Goal: Information Seeking & Learning: Learn about a topic

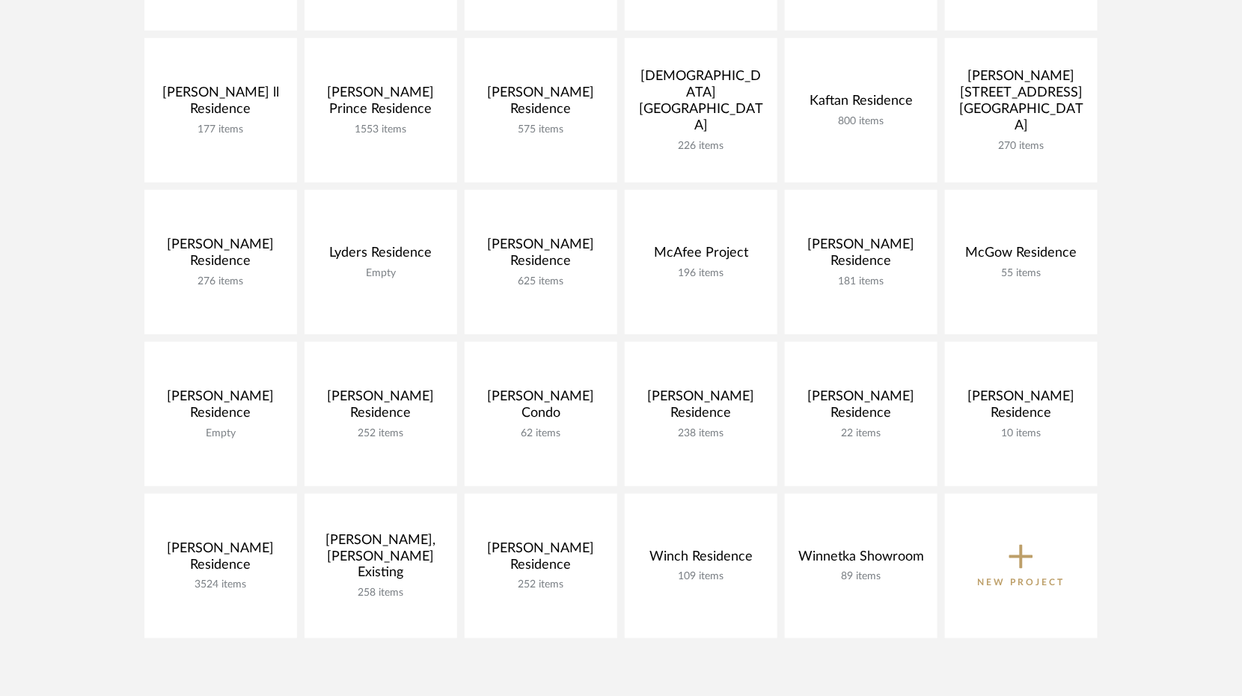
scroll to position [548, 0]
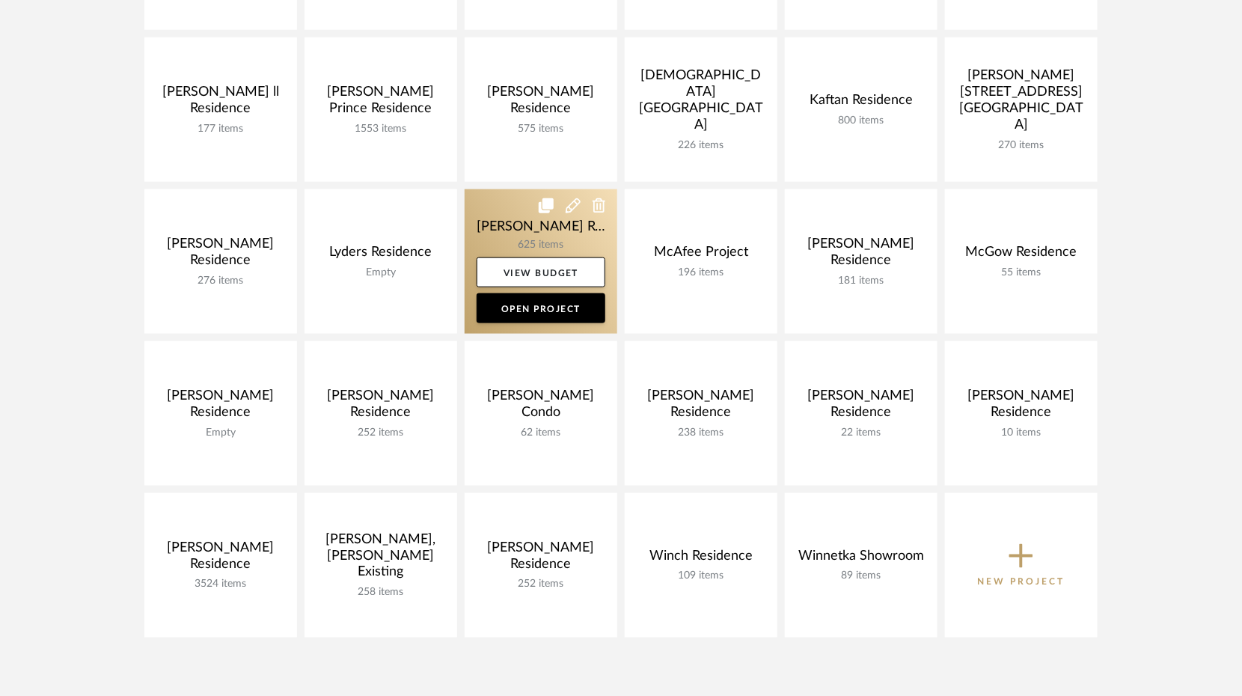
click at [499, 247] on link at bounding box center [541, 261] width 153 height 144
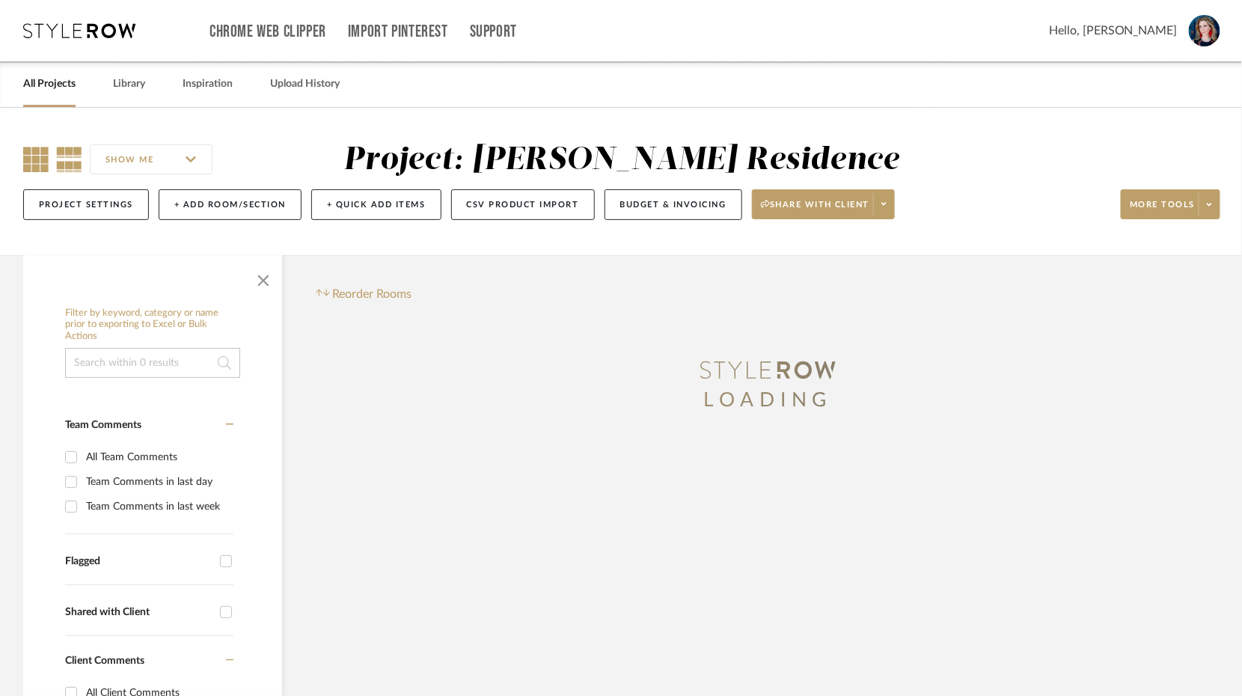
click at [36, 156] on icon at bounding box center [35, 159] width 25 height 25
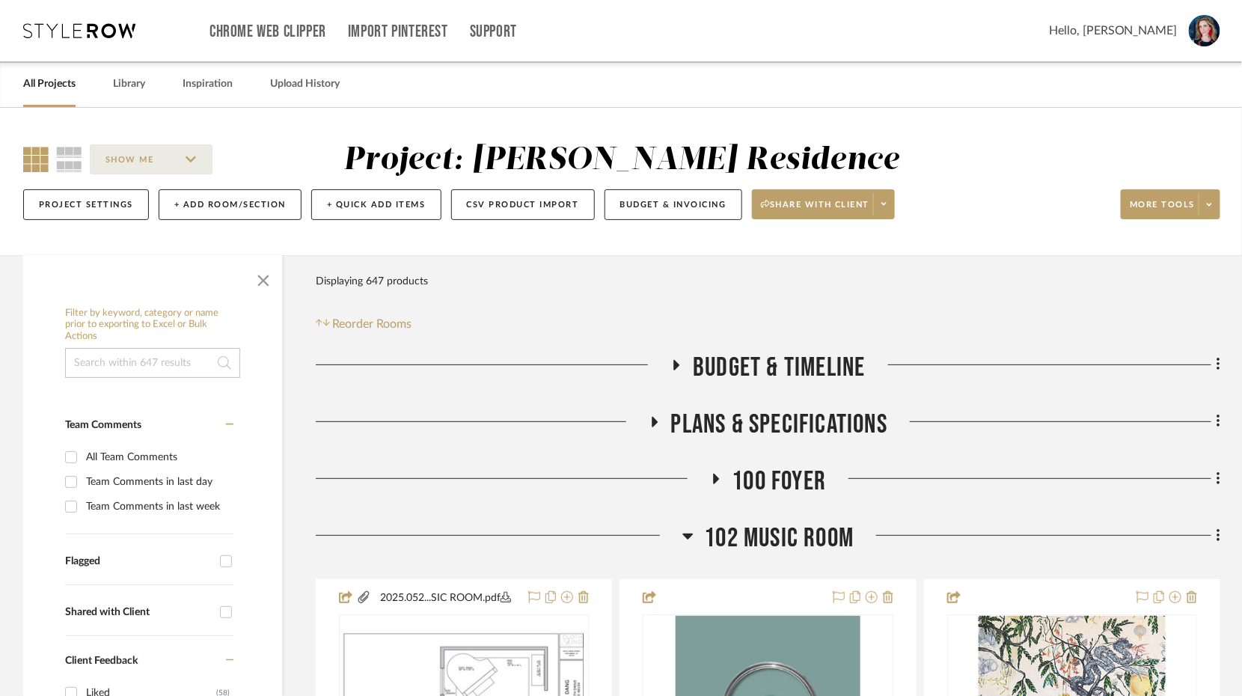
click at [270, 281] on span "button" at bounding box center [263, 278] width 36 height 36
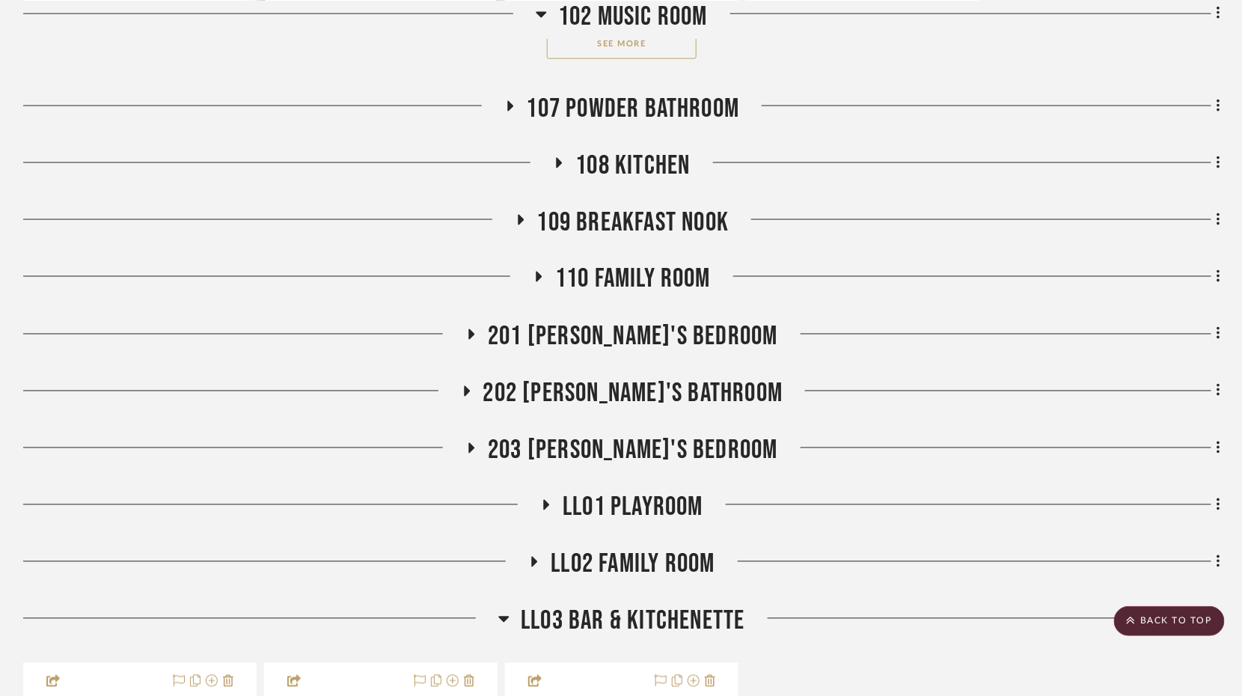
scroll to position [850, 0]
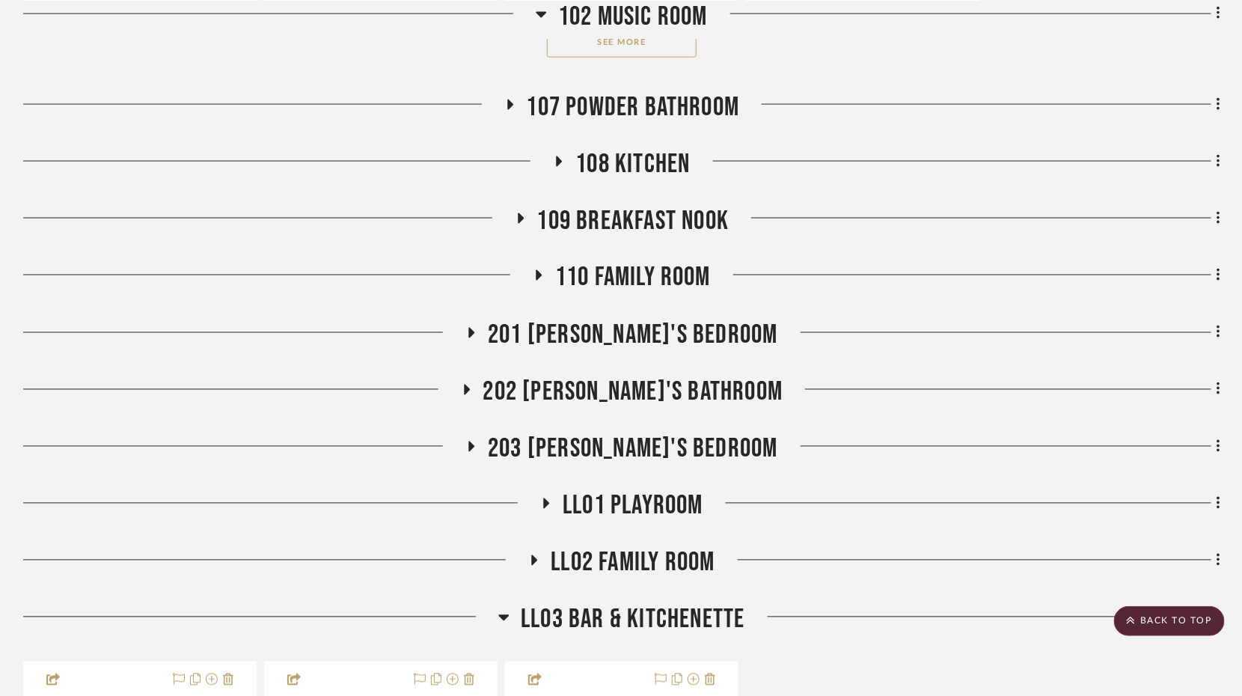
click at [515, 97] on h3 "107 Powder Bathroom" at bounding box center [622, 107] width 236 height 32
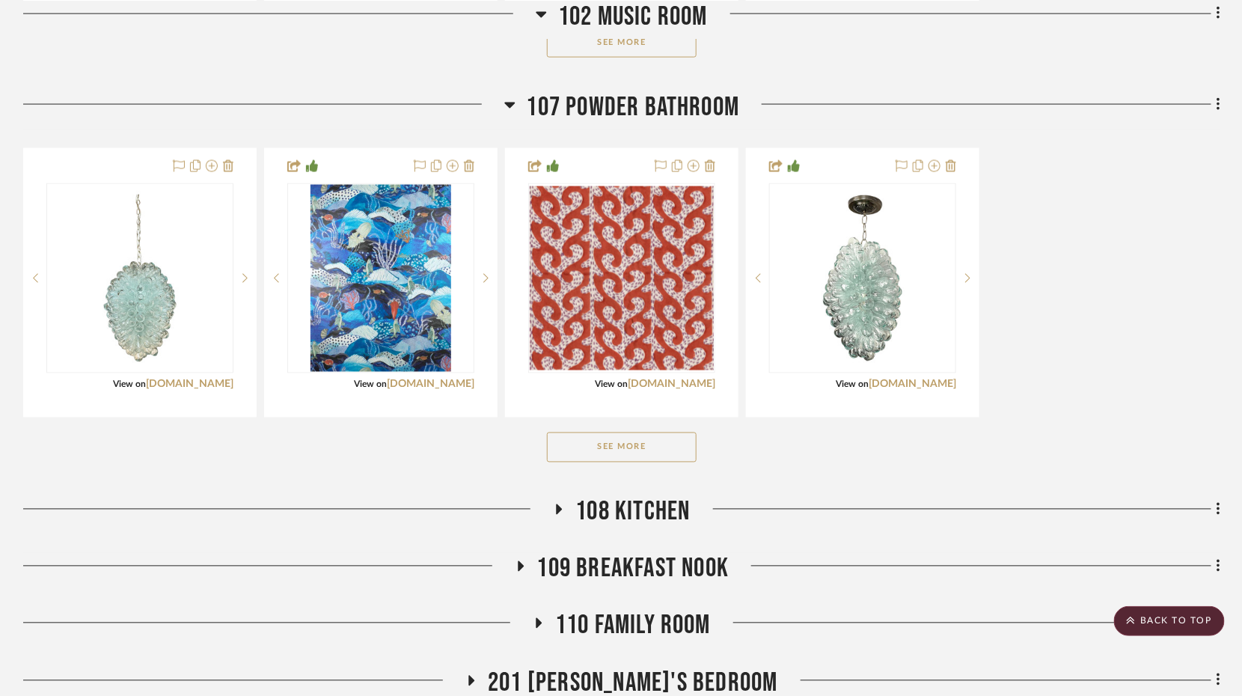
click at [604, 460] on button "See More" at bounding box center [622, 448] width 150 height 30
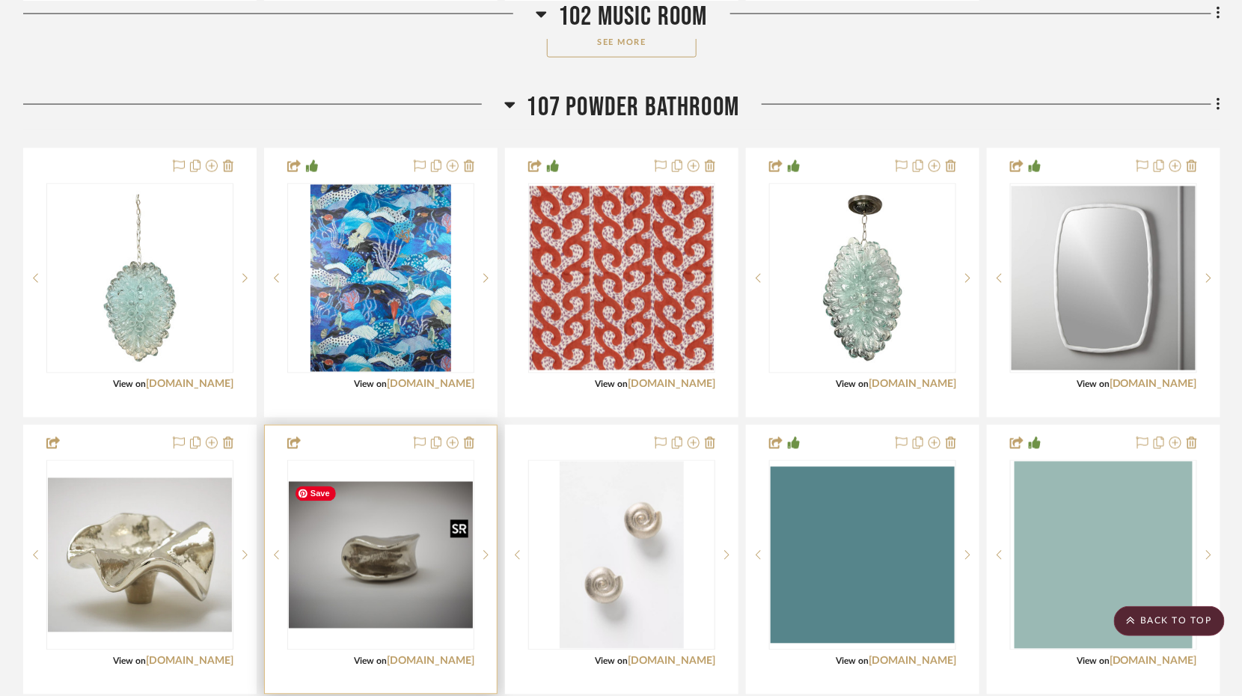
click at [424, 542] on img "0" at bounding box center [381, 555] width 184 height 147
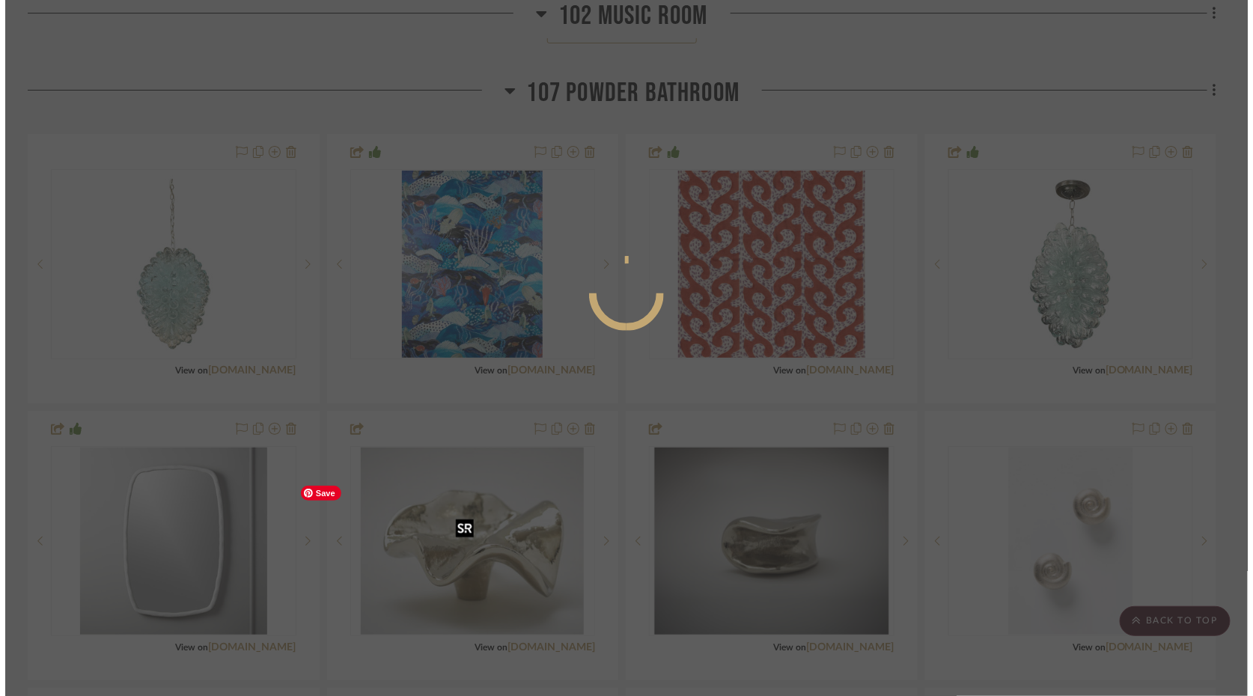
scroll to position [0, 0]
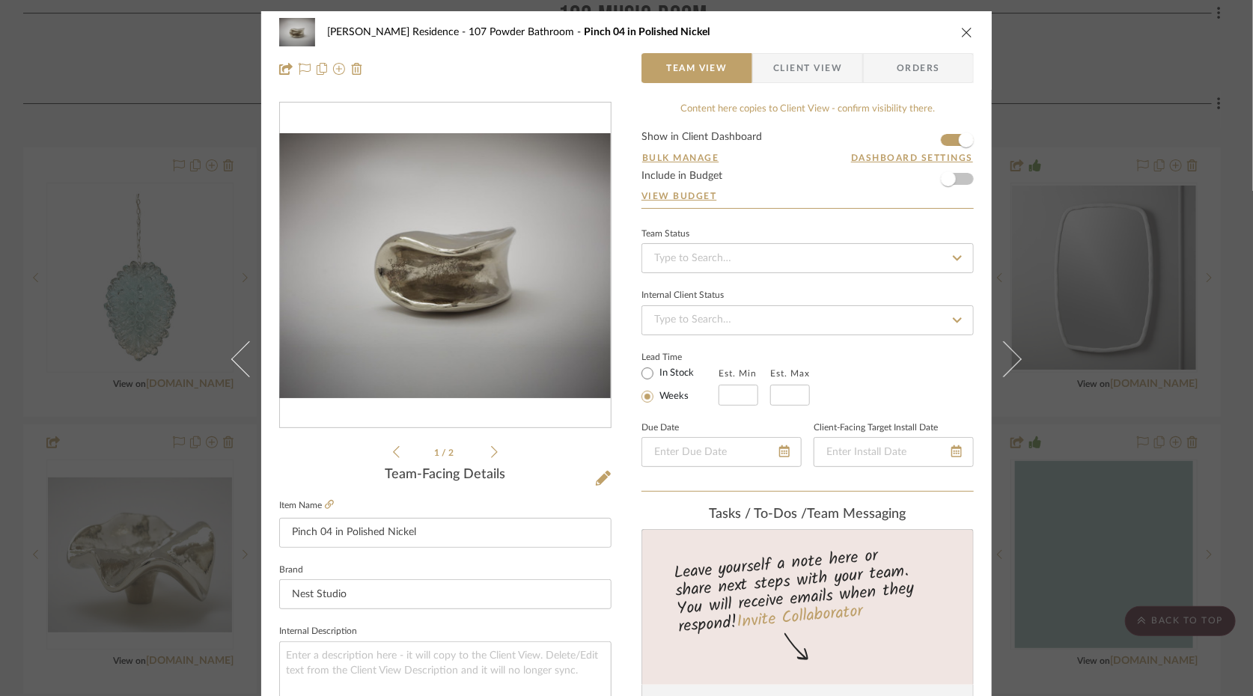
click at [962, 29] on icon "close" at bounding box center [967, 32] width 12 height 12
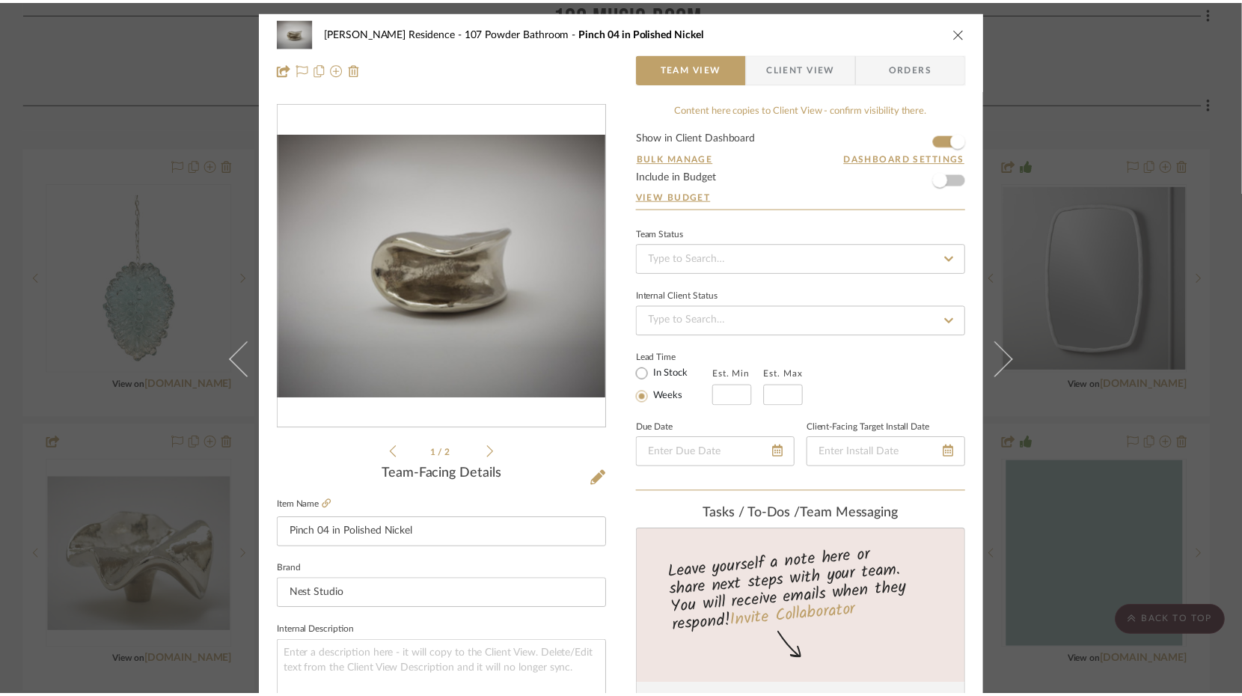
scroll to position [850, 0]
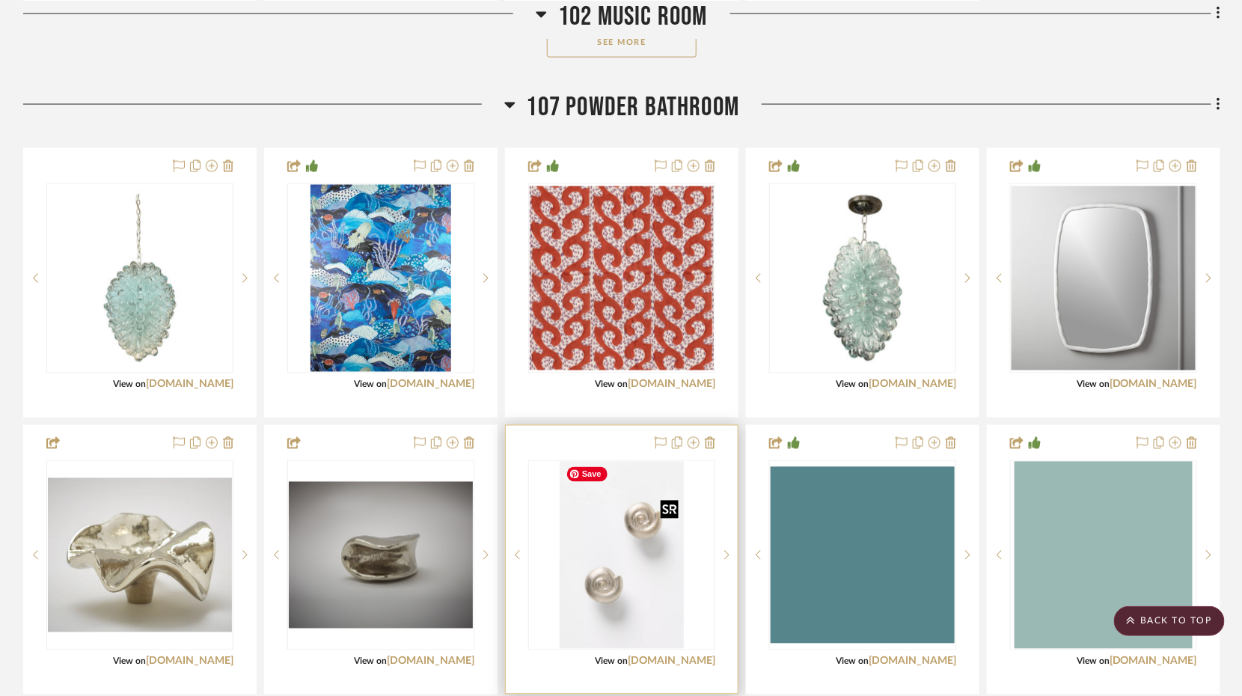
click at [597, 567] on img "0" at bounding box center [622, 555] width 124 height 187
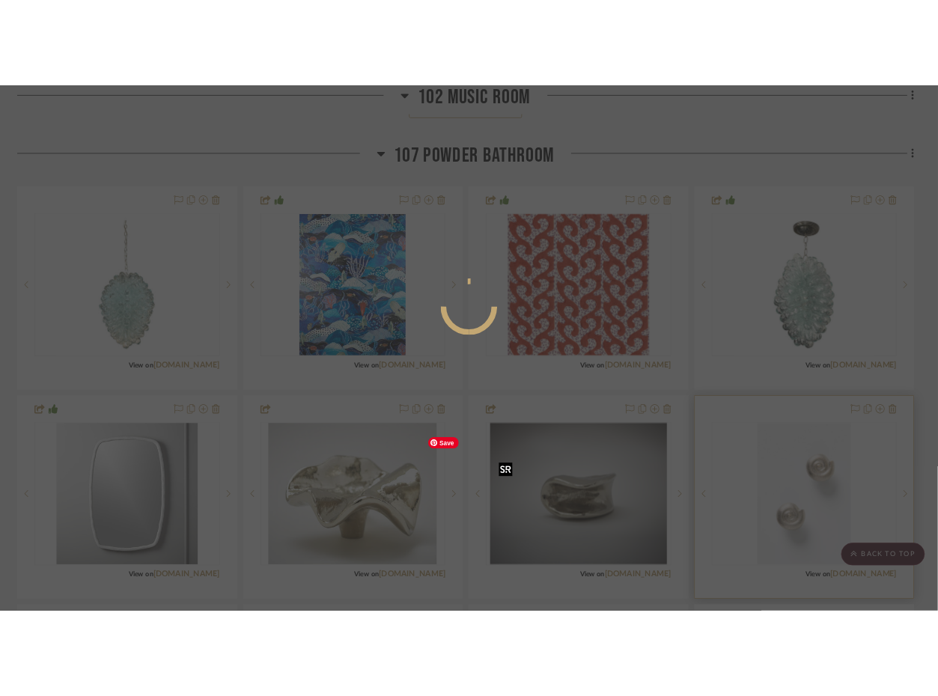
scroll to position [0, 0]
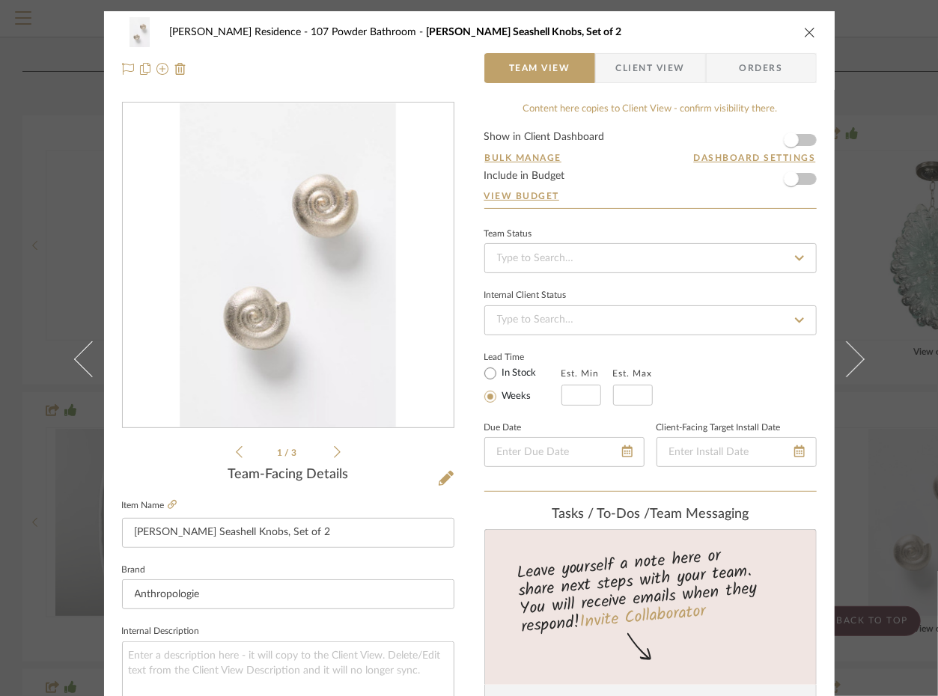
click at [807, 28] on icon "close" at bounding box center [810, 32] width 12 height 12
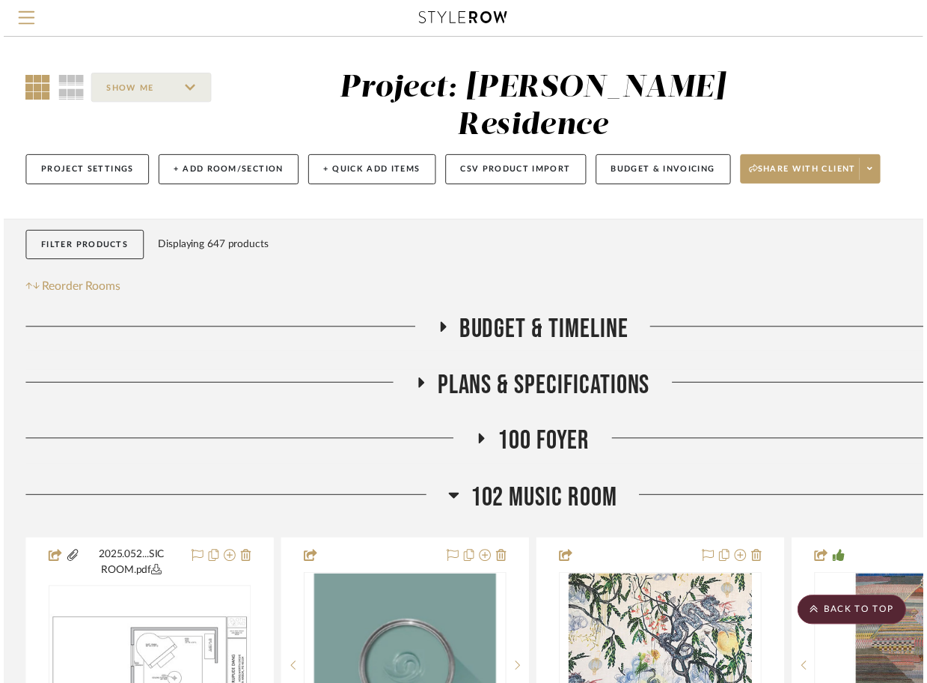
scroll to position [850, 0]
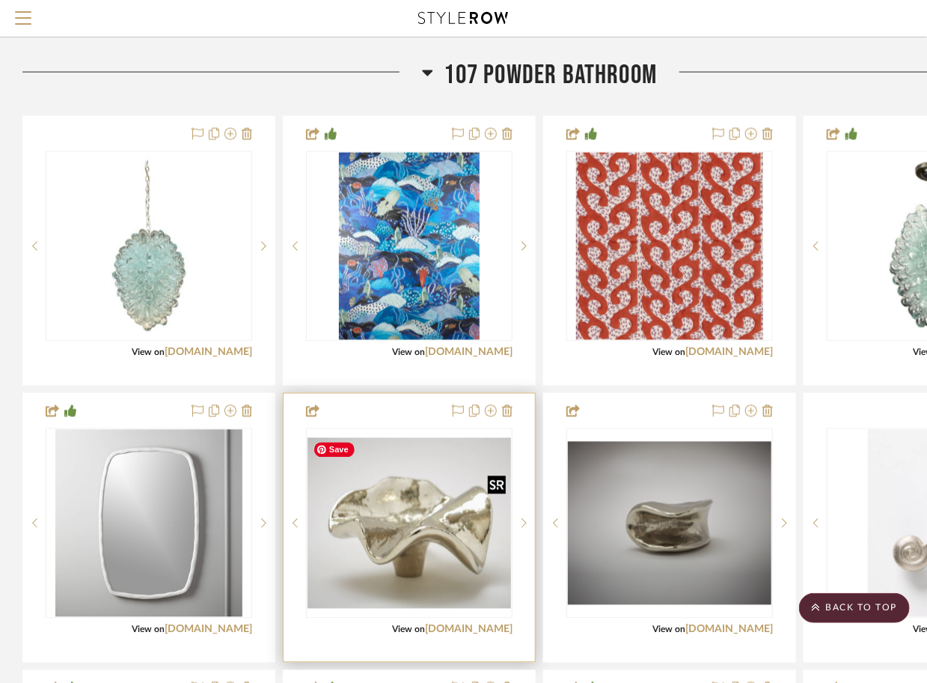
click at [423, 525] on img "0" at bounding box center [410, 523] width 204 height 171
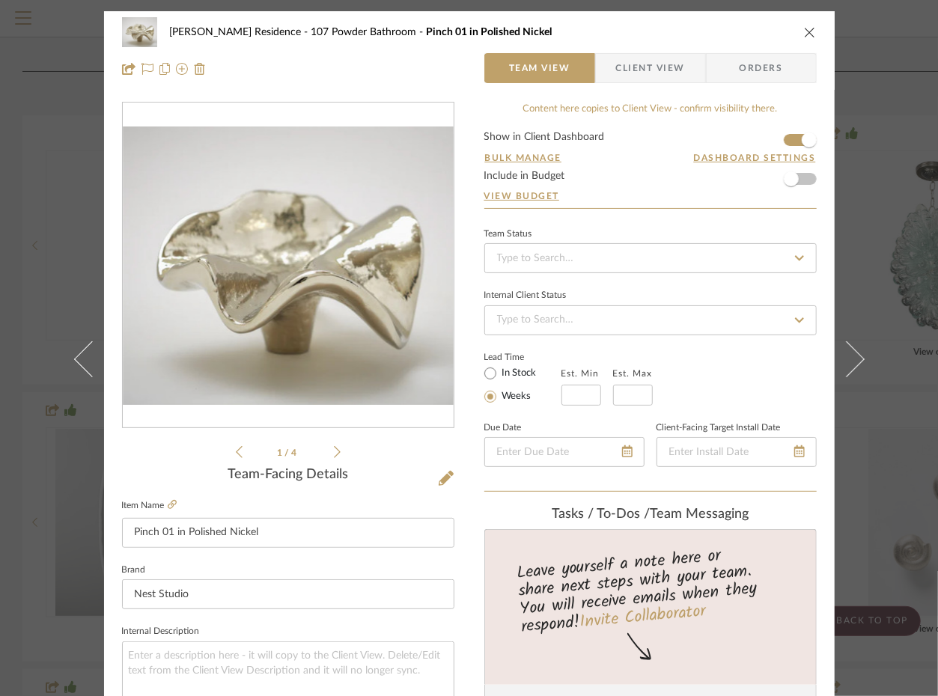
scroll to position [695, 0]
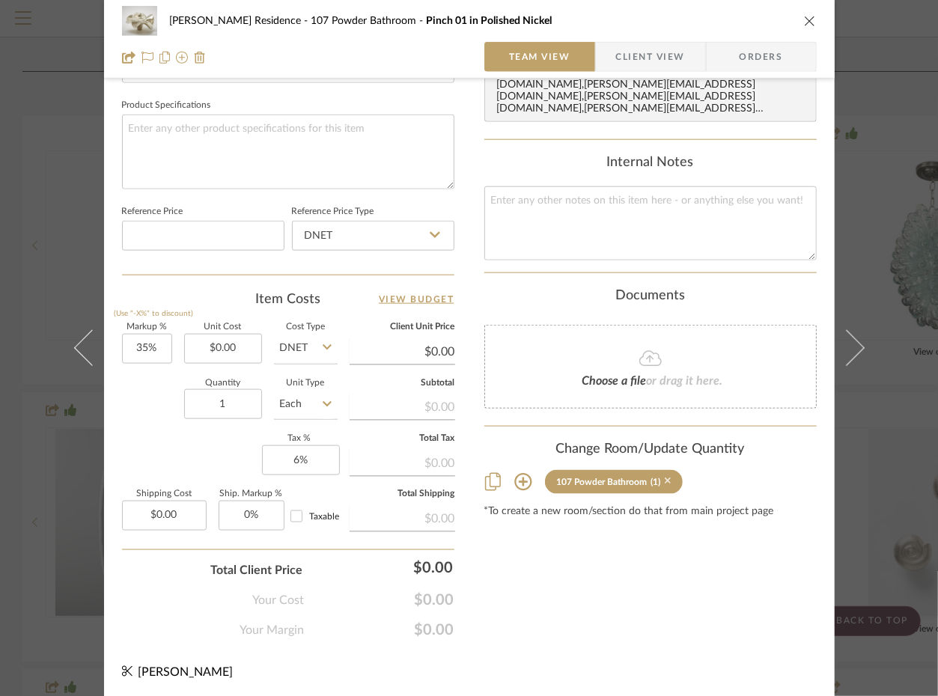
click at [665, 476] on icon at bounding box center [668, 481] width 7 height 10
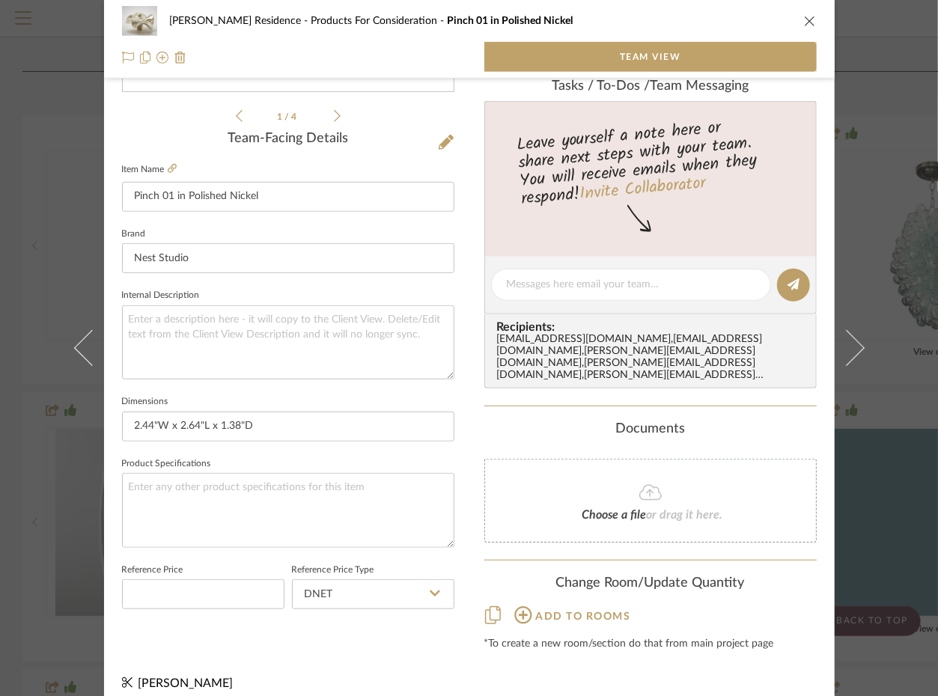
click at [806, 21] on icon "close" at bounding box center [810, 21] width 12 height 12
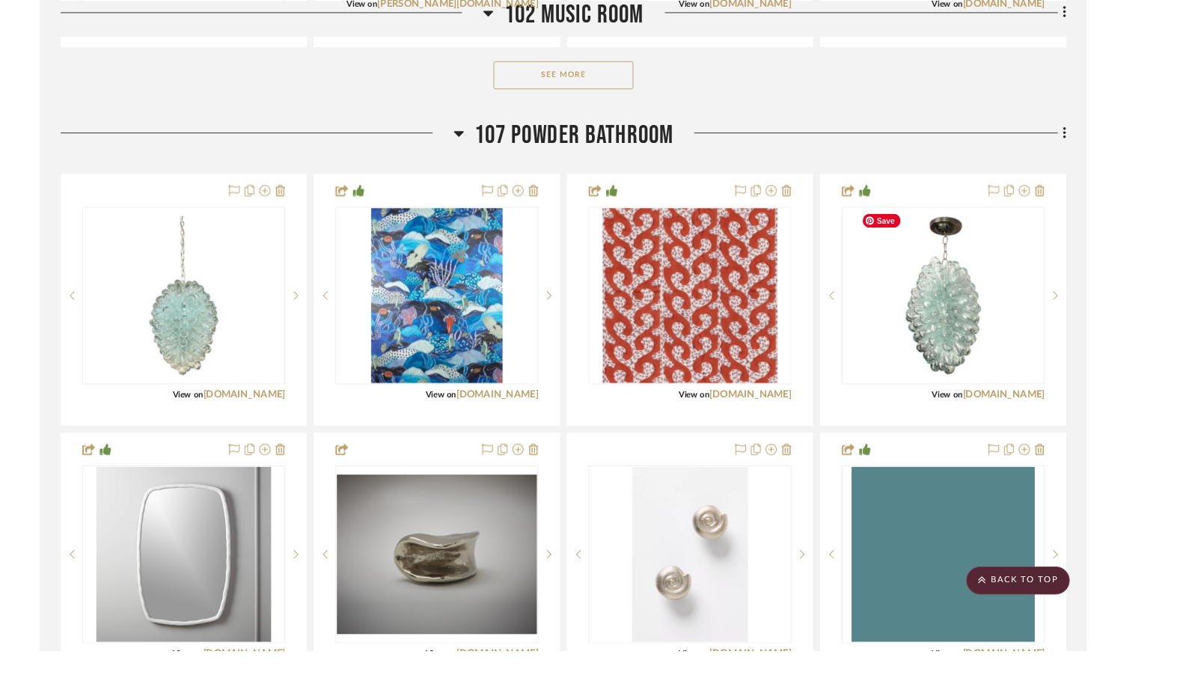
scroll to position [812, 0]
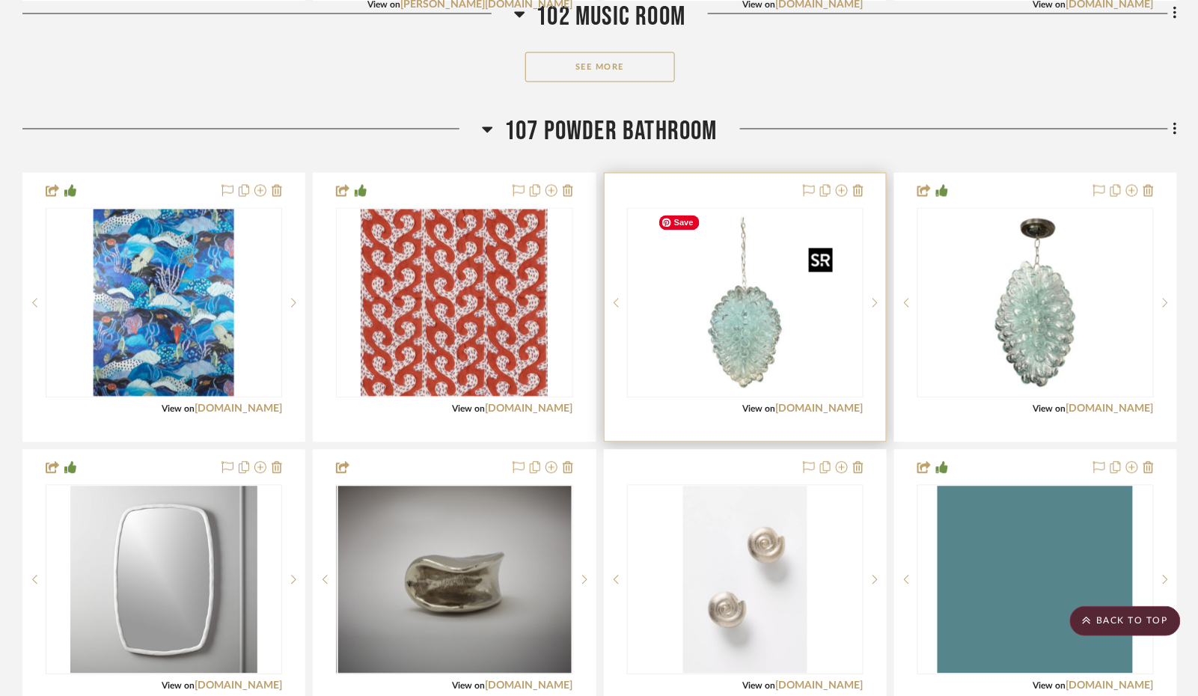
click at [772, 340] on img "0" at bounding box center [745, 303] width 187 height 187
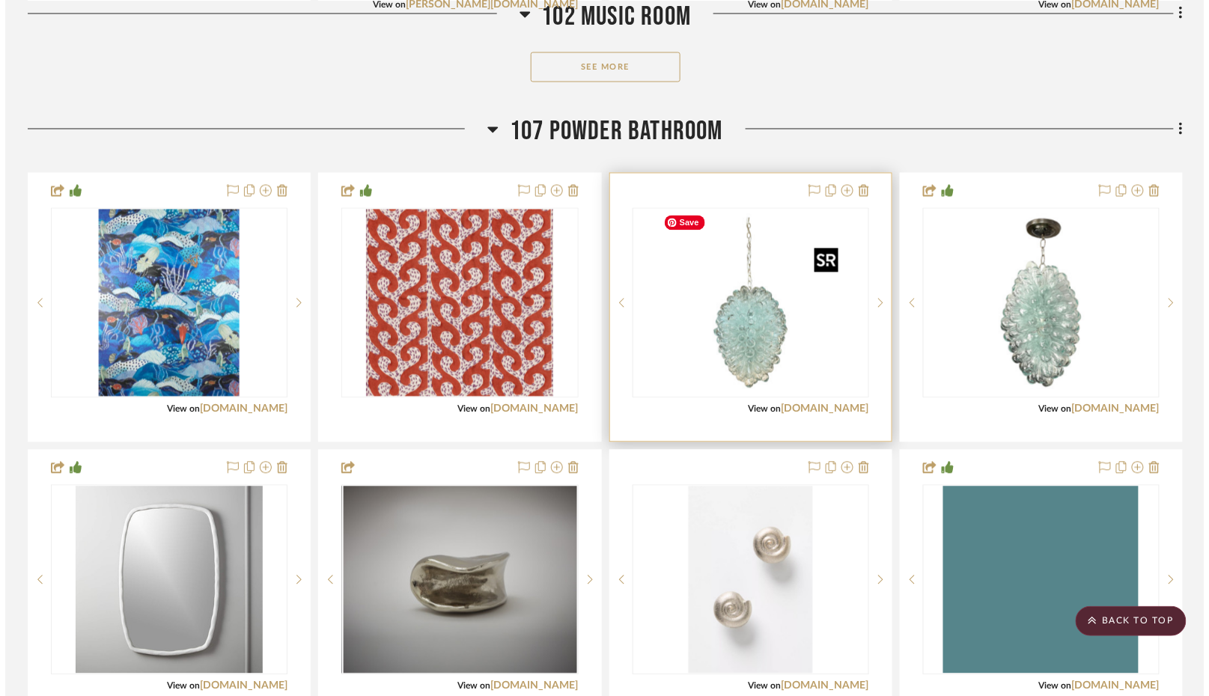
scroll to position [0, 0]
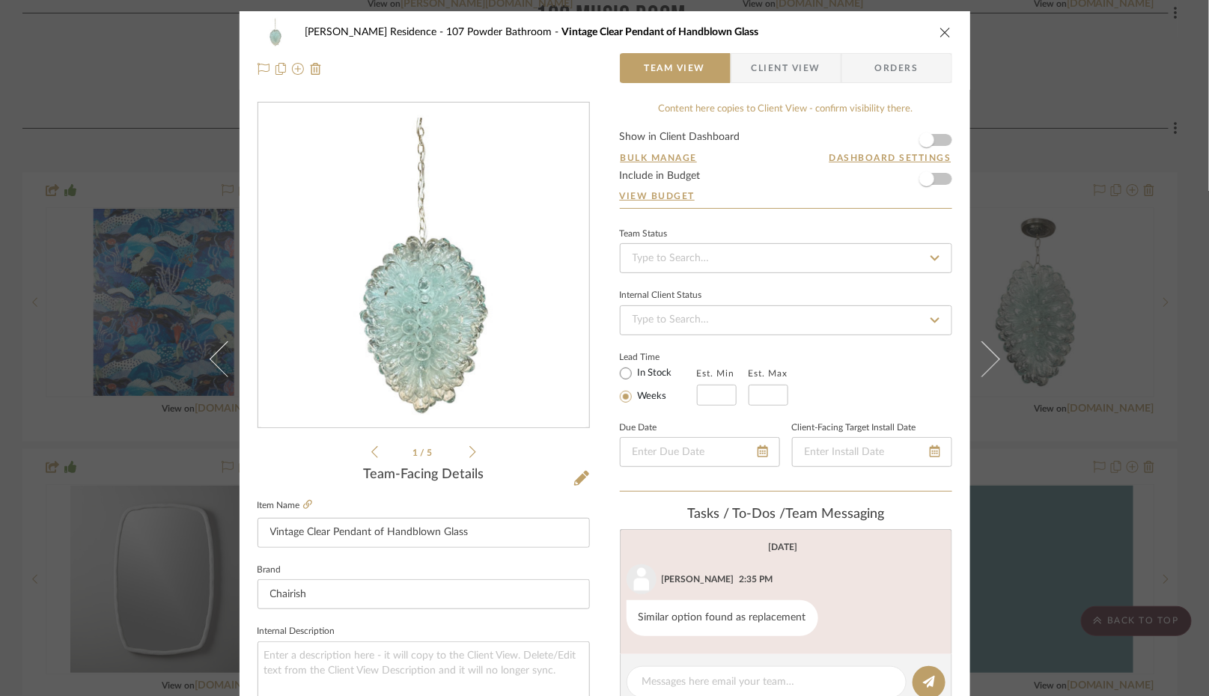
click at [940, 31] on icon "close" at bounding box center [945, 32] width 12 height 12
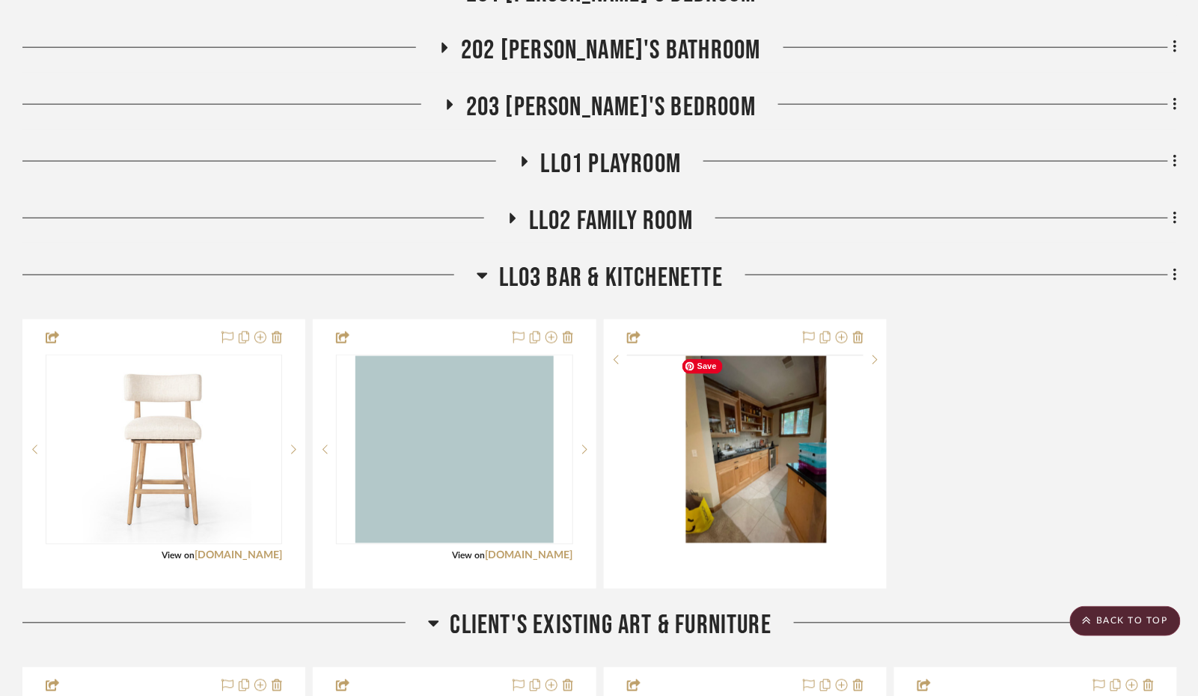
scroll to position [2374, 0]
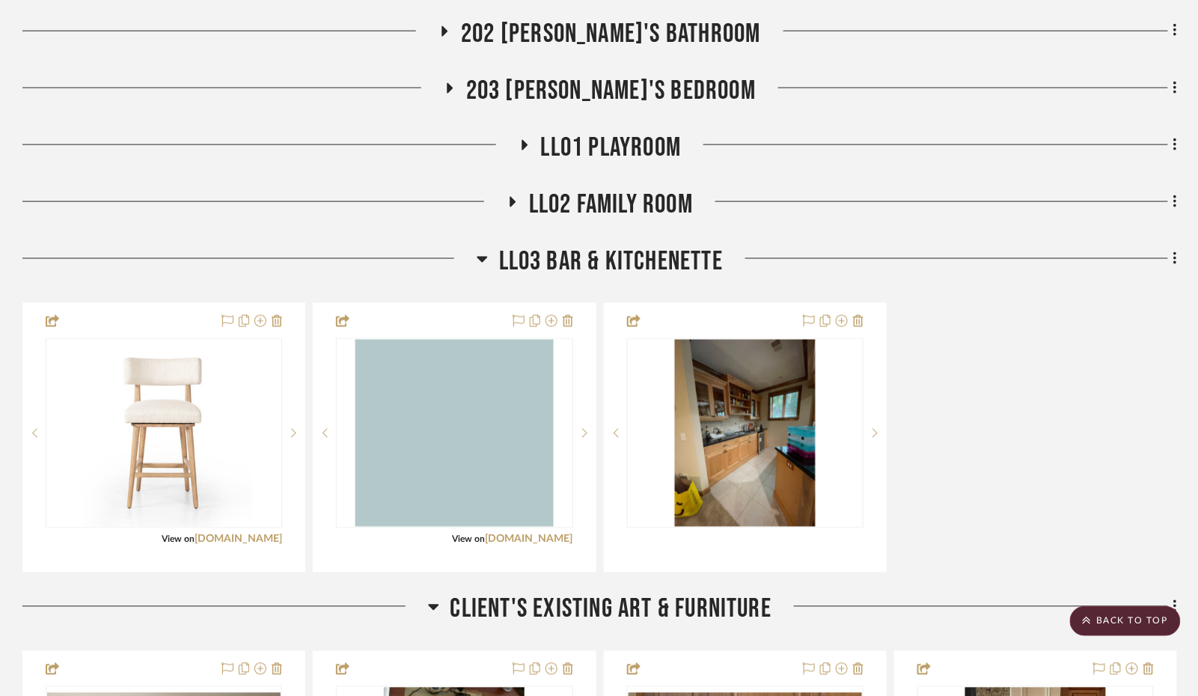
click at [513, 197] on icon at bounding box center [512, 202] width 18 height 11
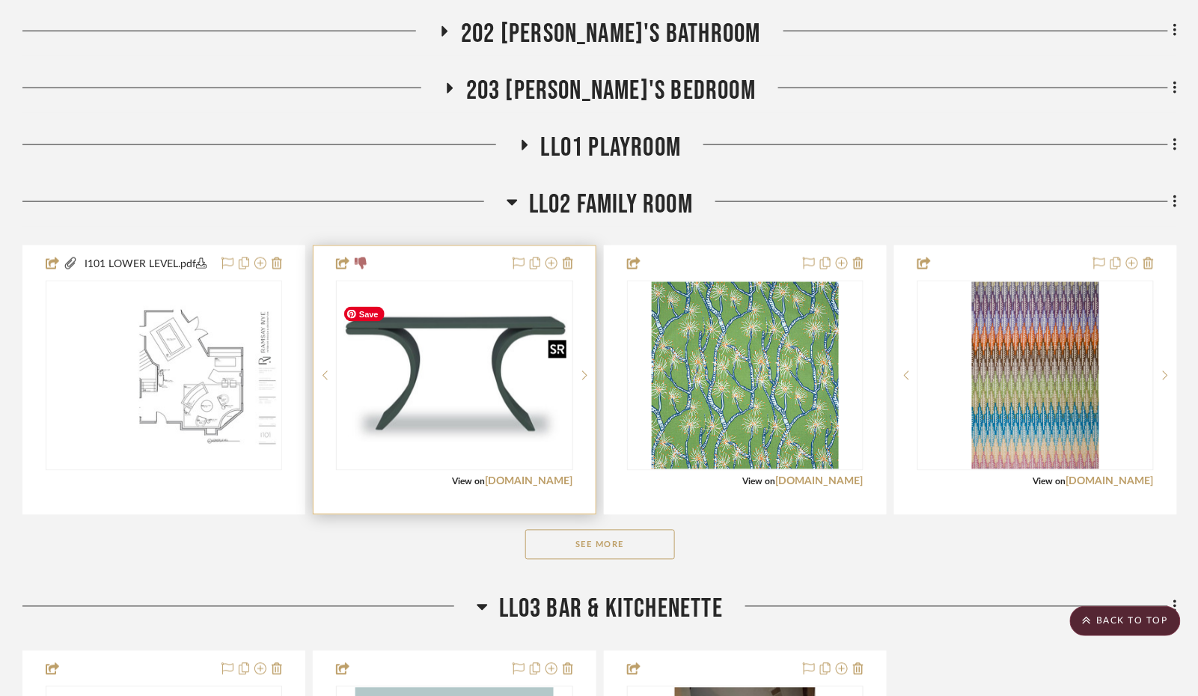
click at [466, 396] on img "0" at bounding box center [455, 376] width 234 height 145
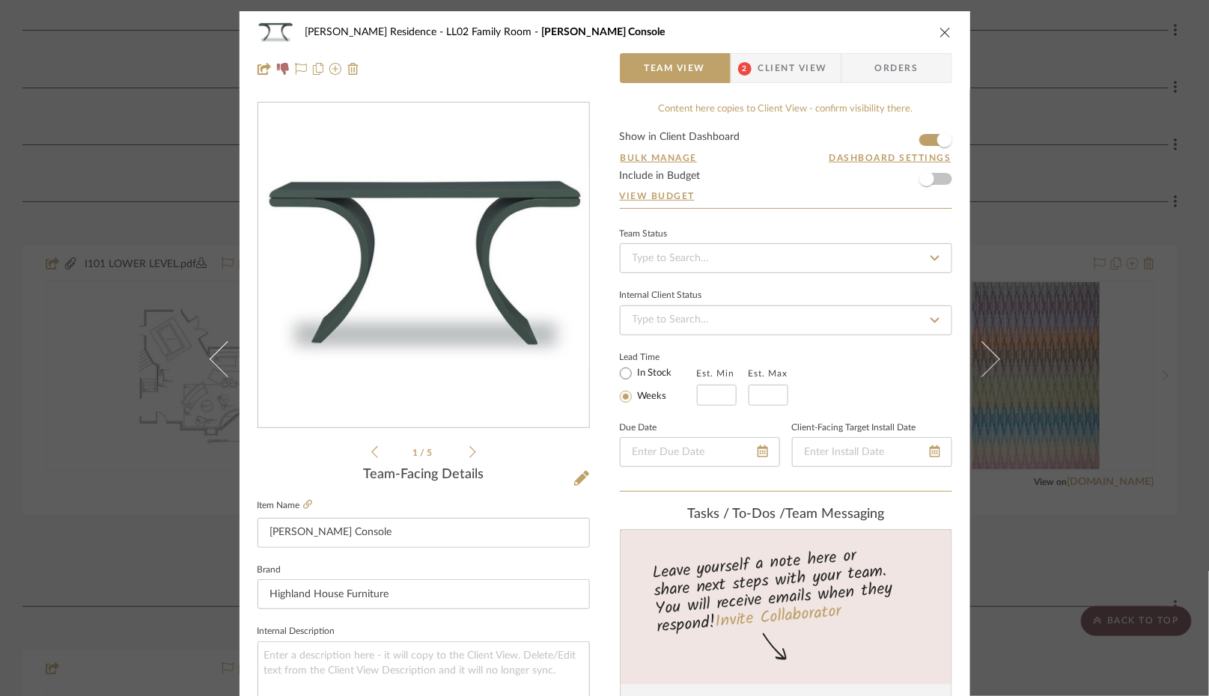
scroll to position [695, 0]
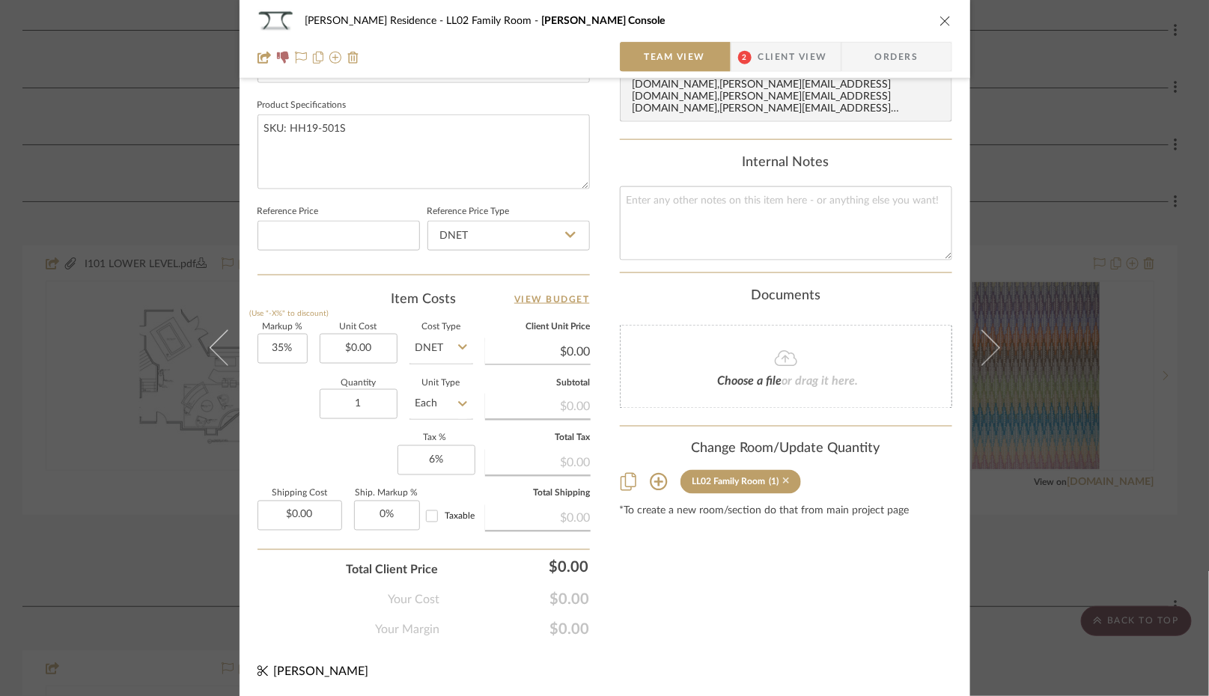
click at [783, 476] on icon at bounding box center [786, 481] width 7 height 10
drag, startPoint x: 940, startPoint y: 22, endPoint x: 792, endPoint y: 68, distance: 155.3
click at [939, 21] on icon "close" at bounding box center [945, 21] width 12 height 12
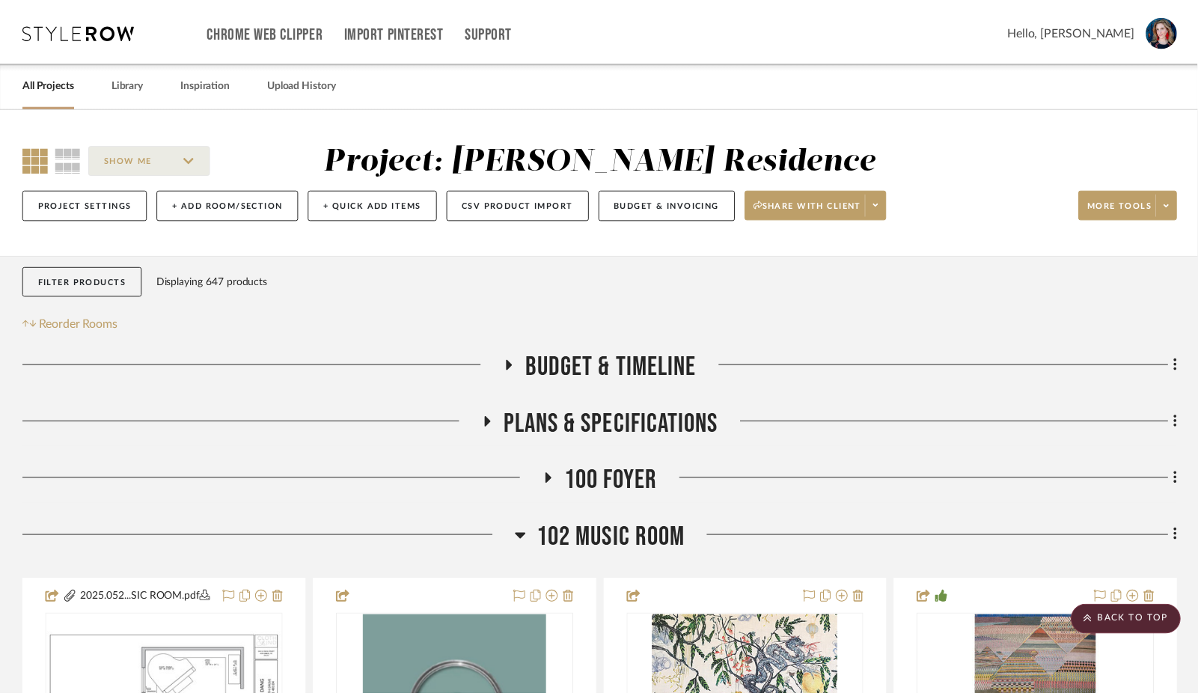
scroll to position [2374, 0]
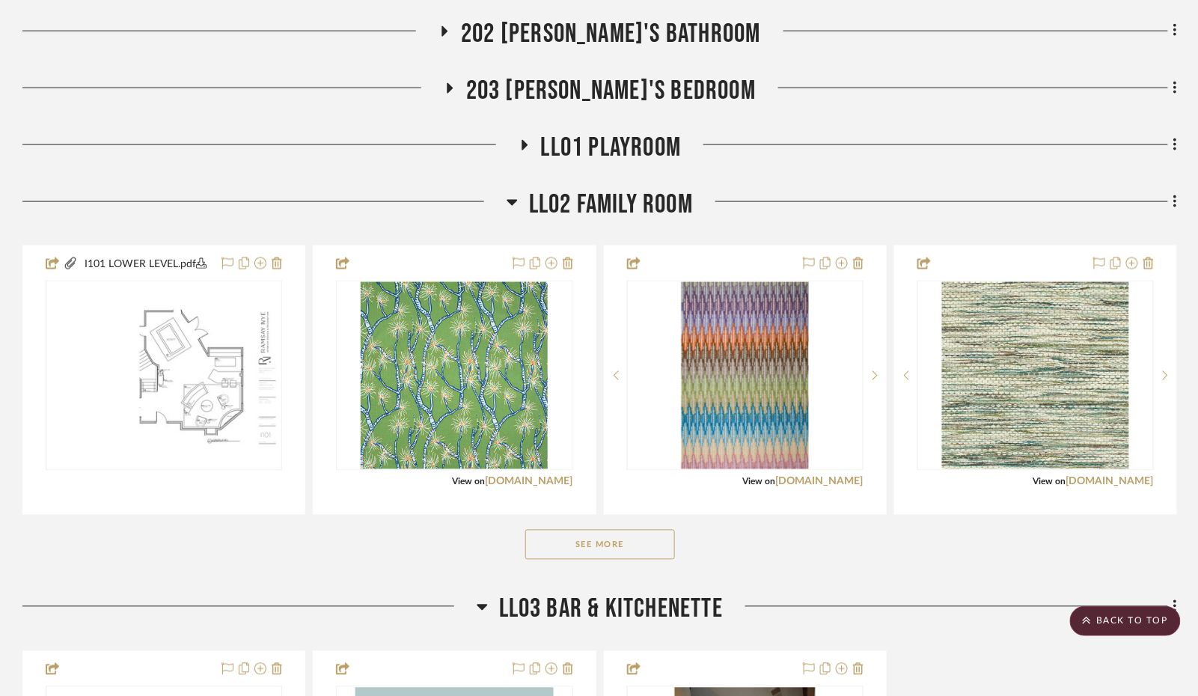
click at [597, 538] on button "See More" at bounding box center [600, 545] width 150 height 30
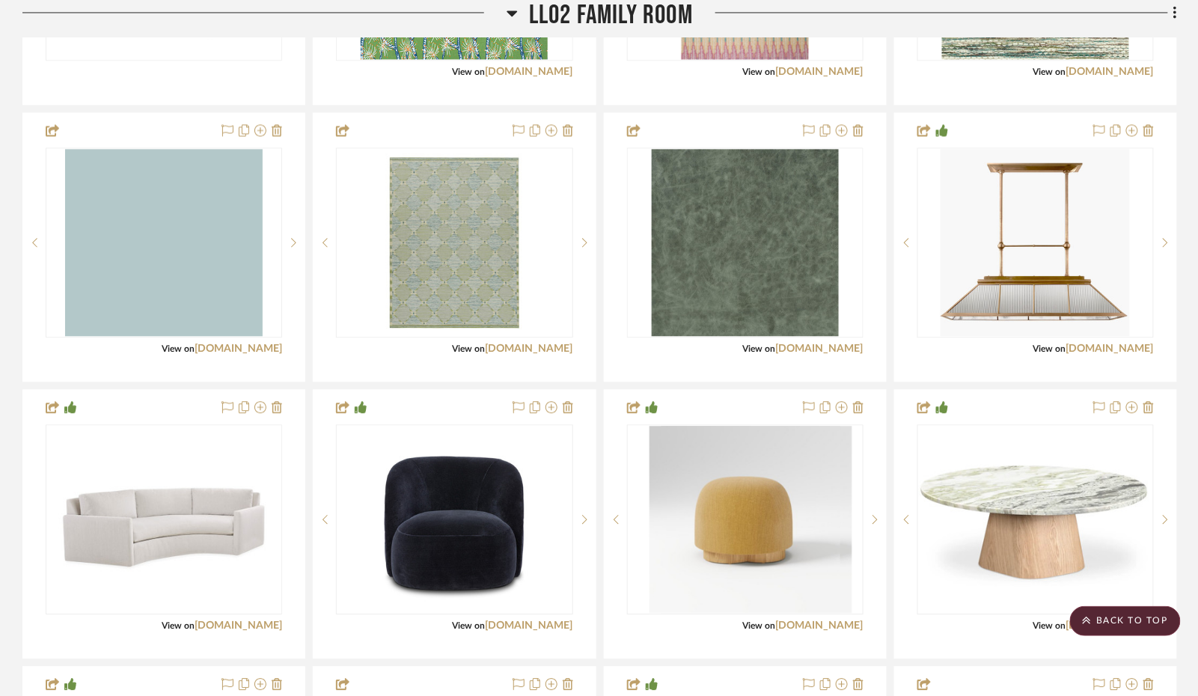
scroll to position [2789, 0]
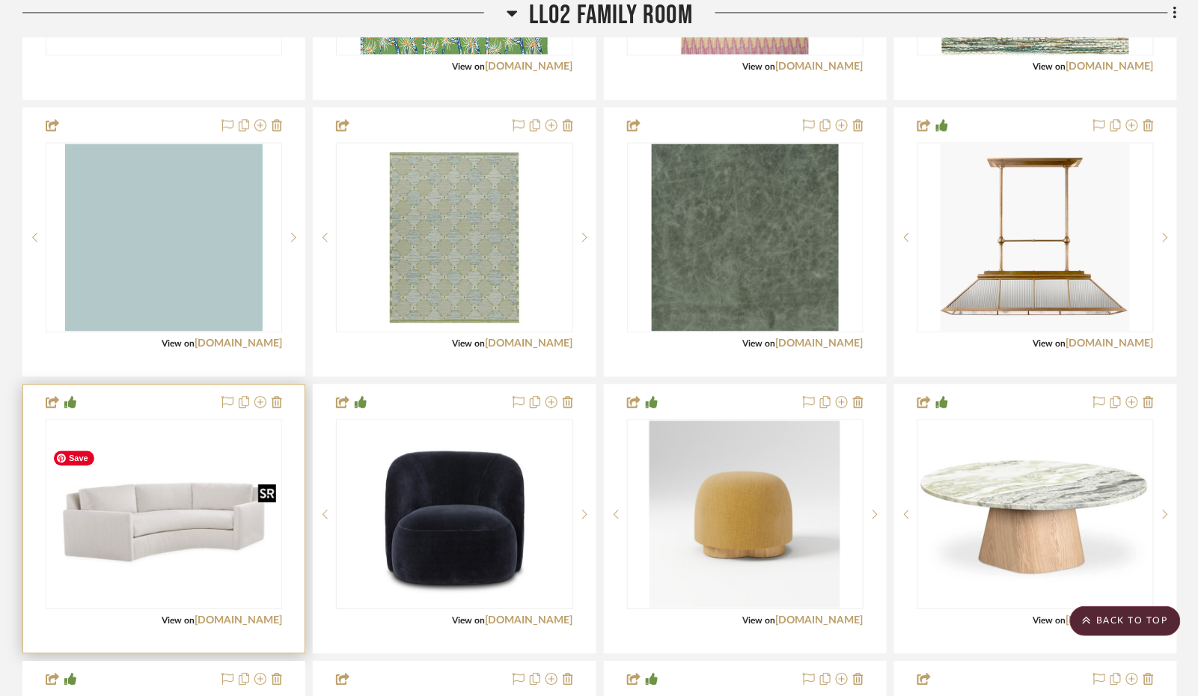
click at [141, 506] on img "0" at bounding box center [164, 514] width 234 height 132
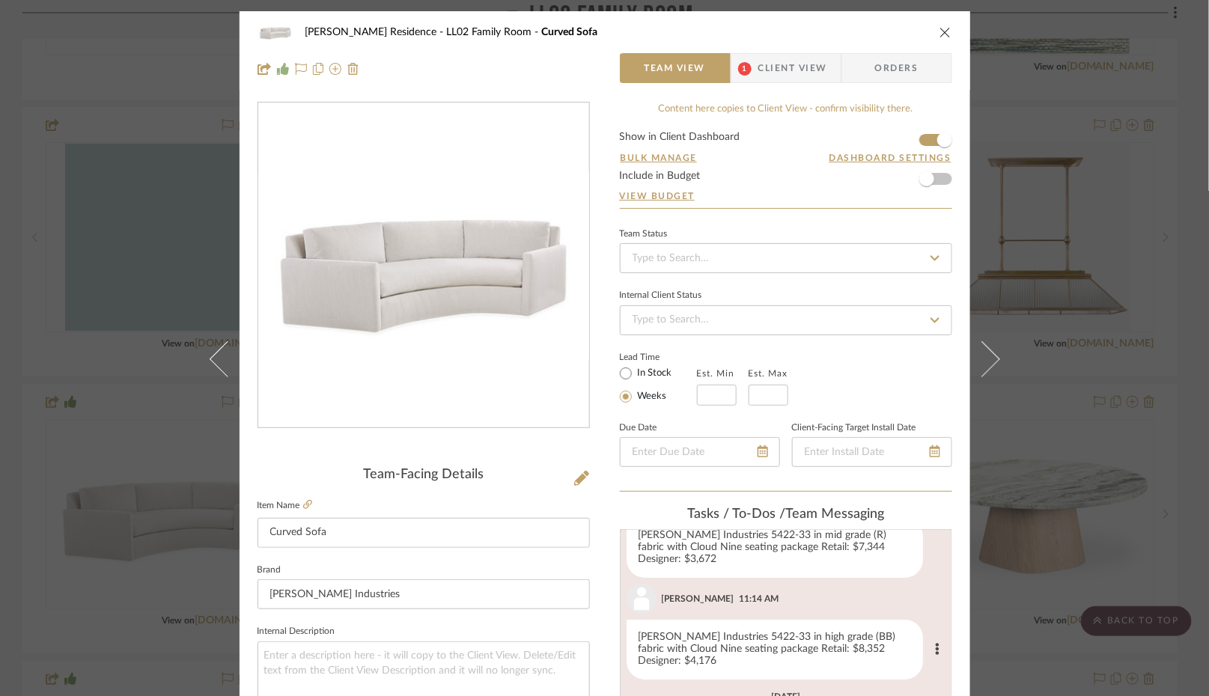
scroll to position [0, 0]
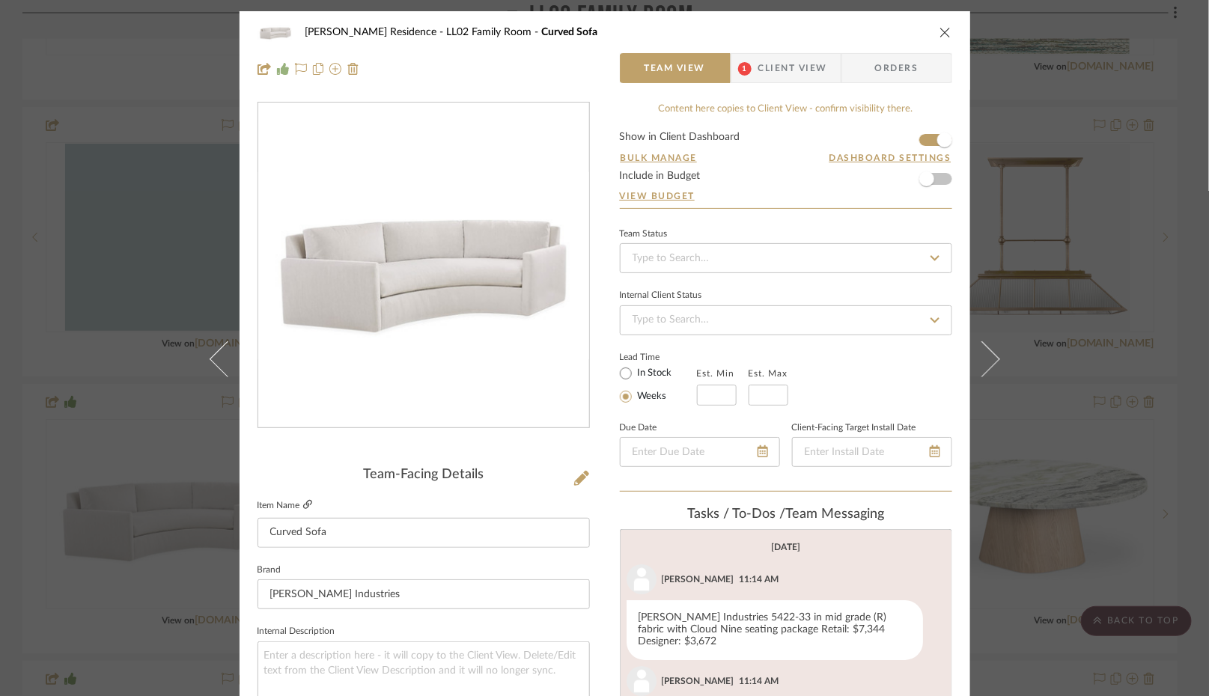
click at [305, 503] on icon at bounding box center [307, 504] width 9 height 9
click at [939, 32] on icon "close" at bounding box center [945, 32] width 12 height 12
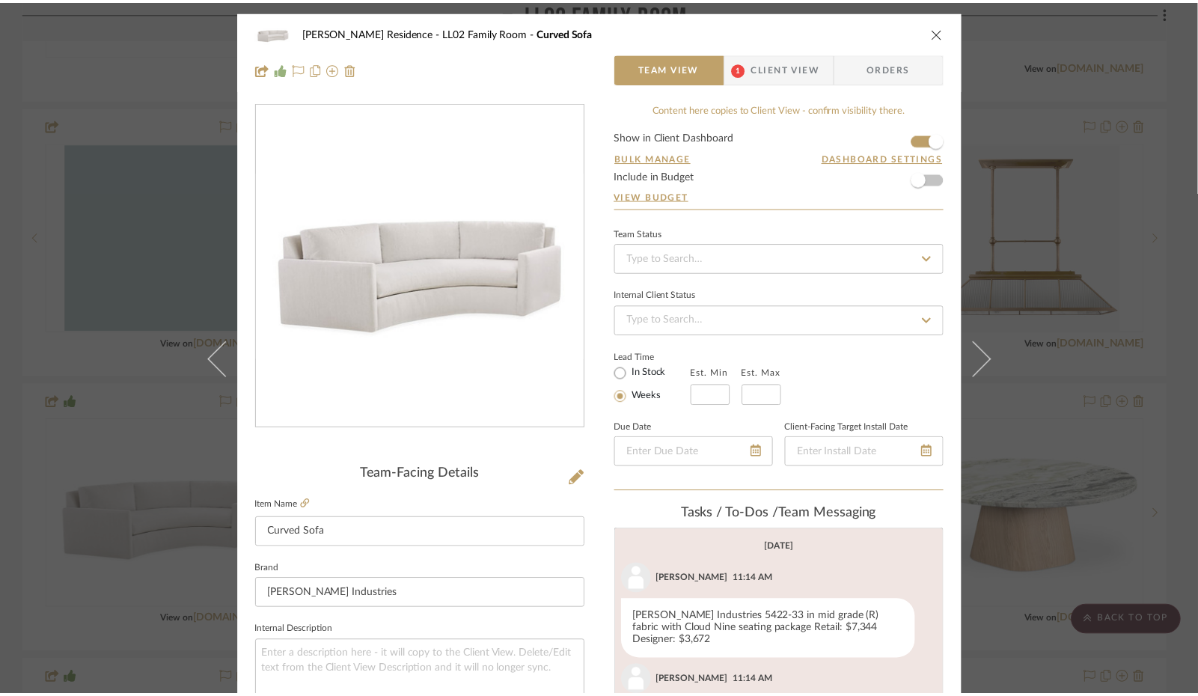
scroll to position [2789, 0]
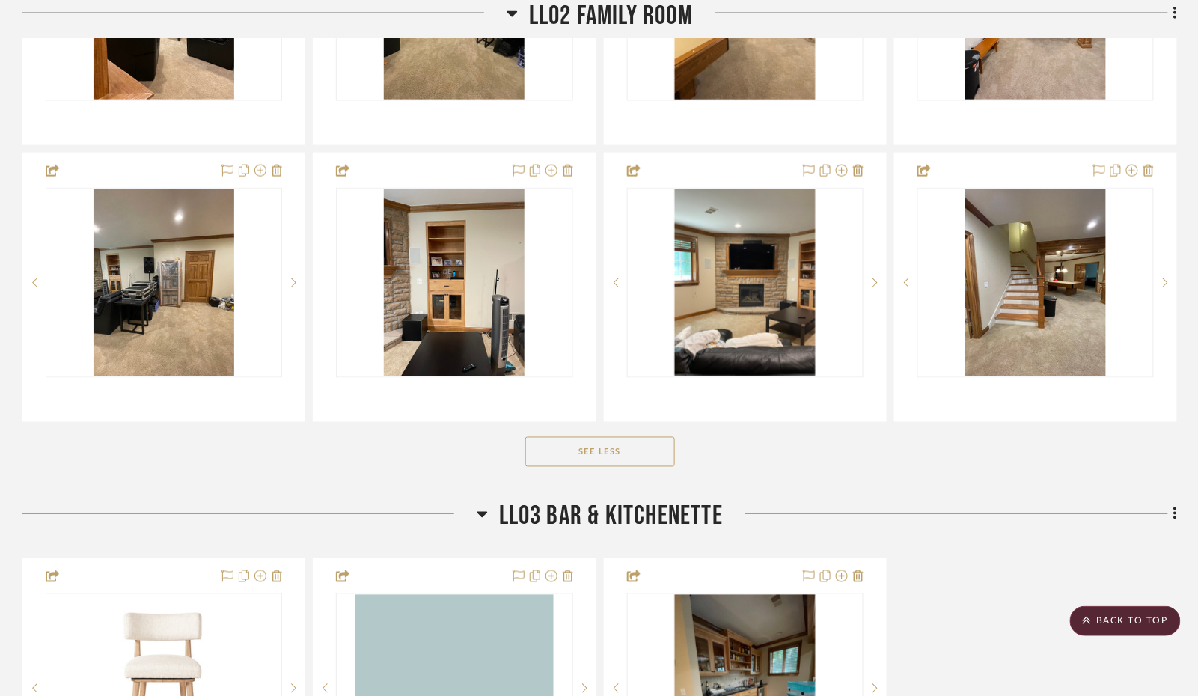
click at [642, 445] on button "See Less" at bounding box center [600, 452] width 150 height 30
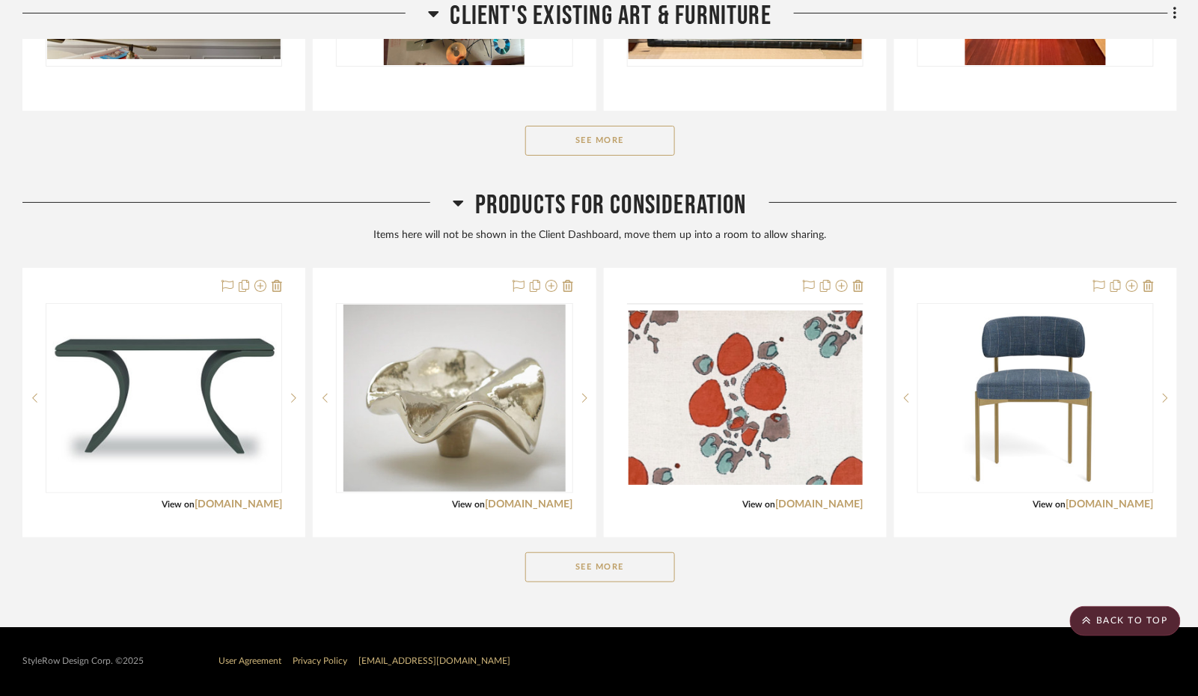
scroll to position [3526, 0]
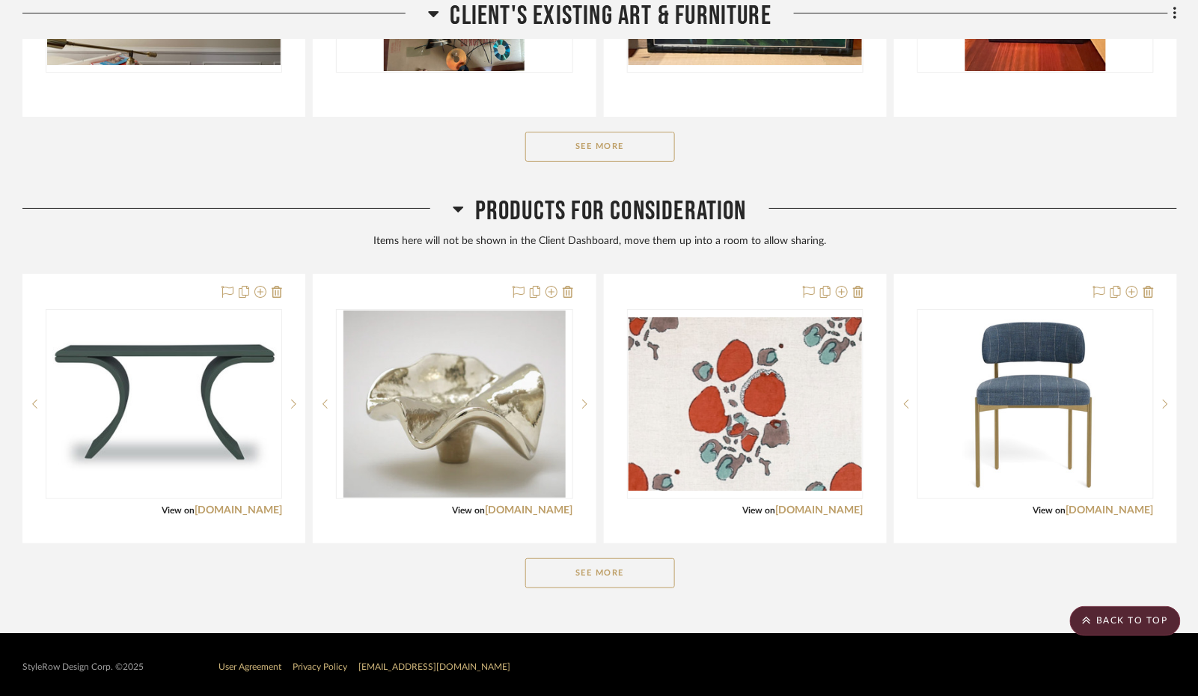
click at [600, 570] on button "See More" at bounding box center [600, 573] width 150 height 30
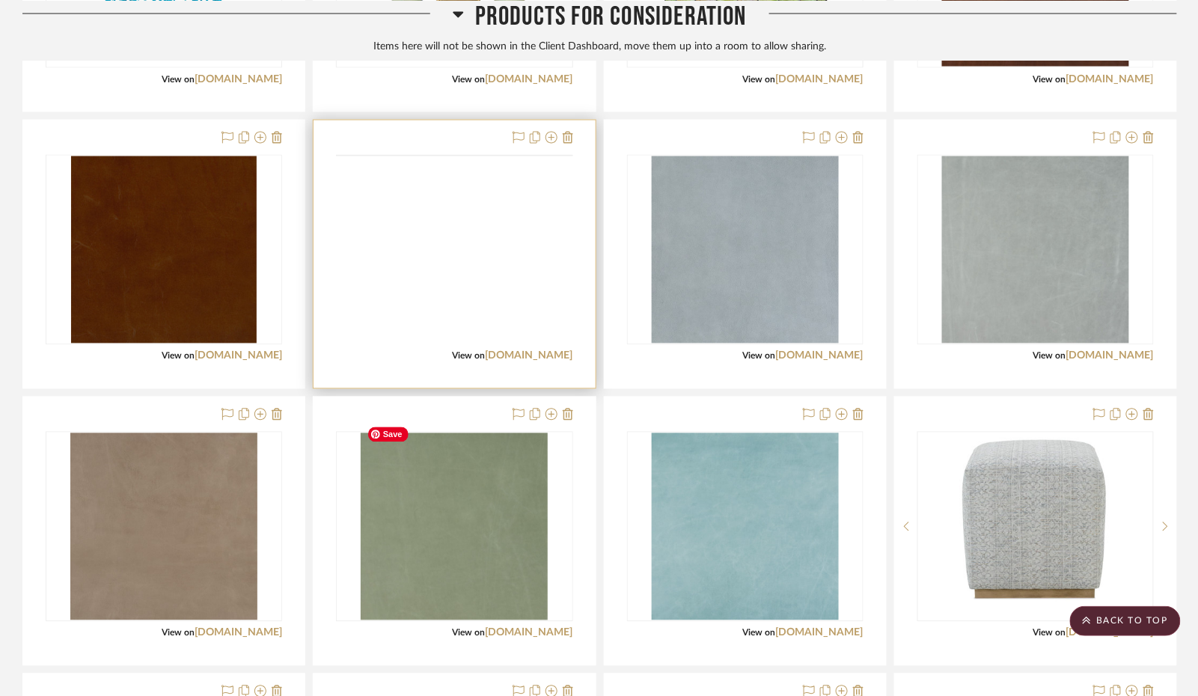
scroll to position [6173, 0]
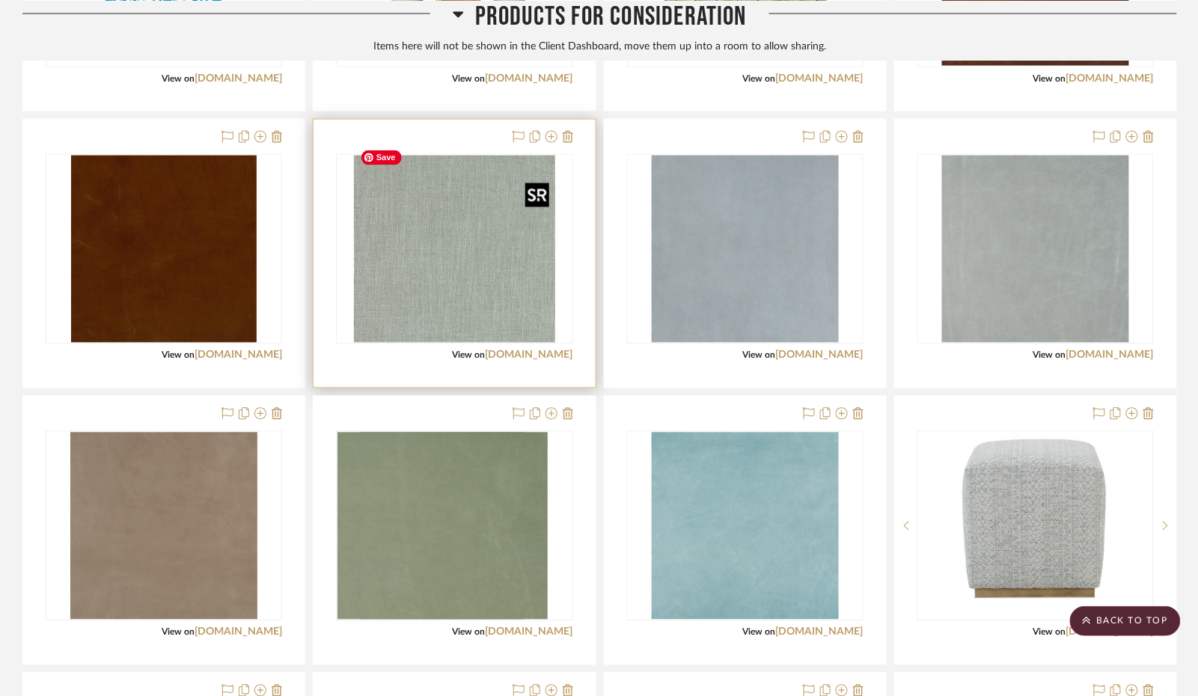
click at [0, 0] on img at bounding box center [0, 0] width 0 height 0
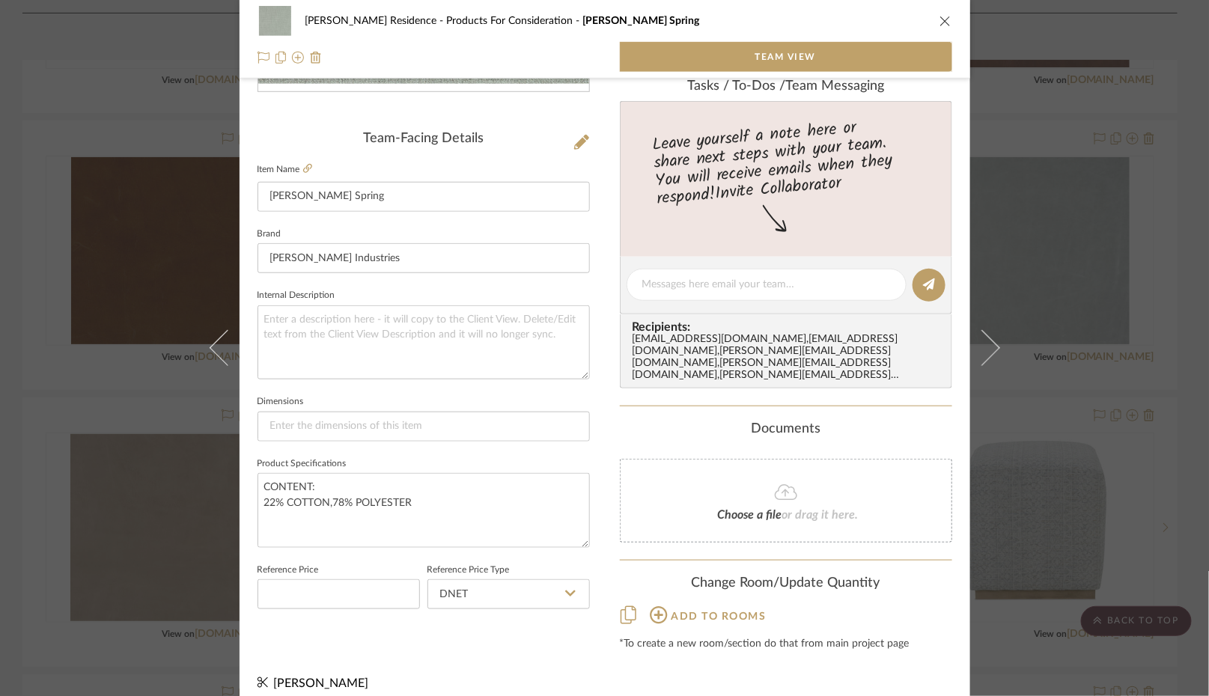
scroll to position [335, 0]
click at [939, 21] on icon "close" at bounding box center [945, 21] width 12 height 12
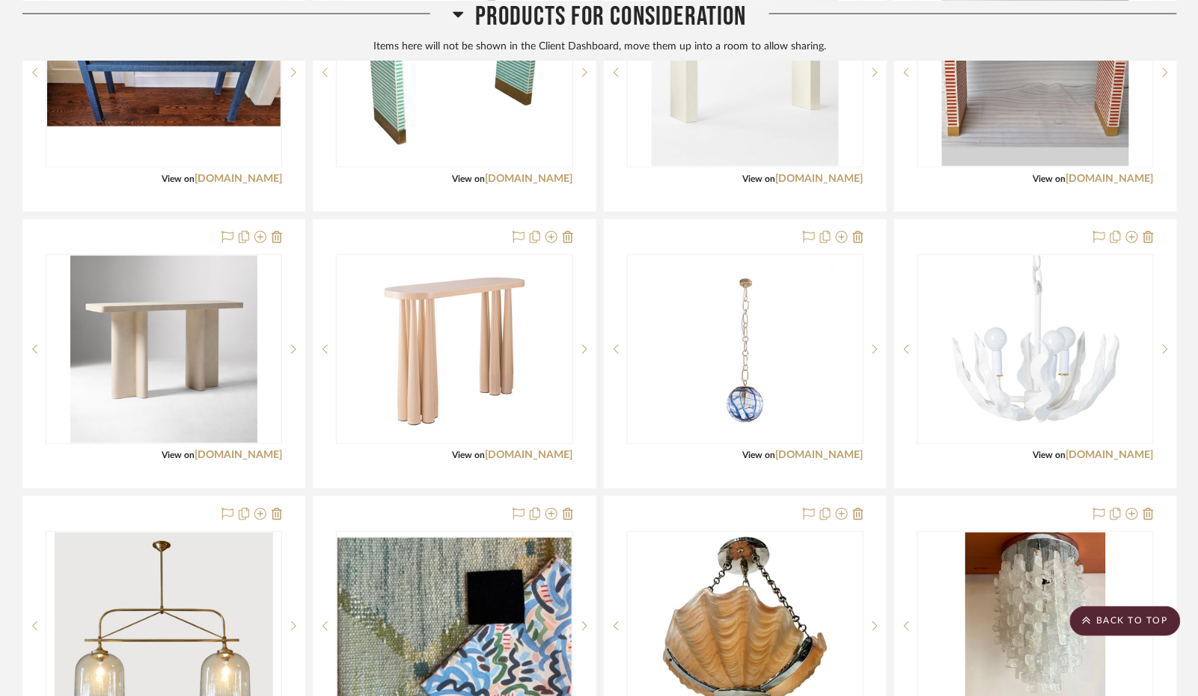
scroll to position [4131, 0]
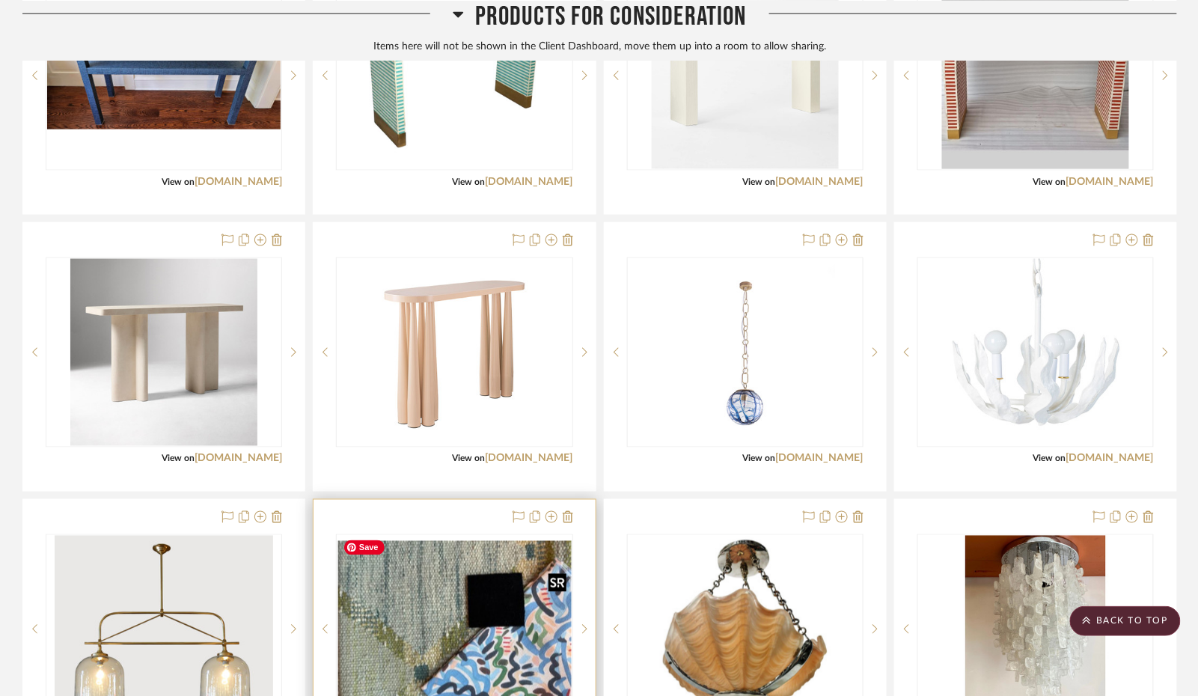
click at [410, 630] on img "0" at bounding box center [455, 629] width 234 height 176
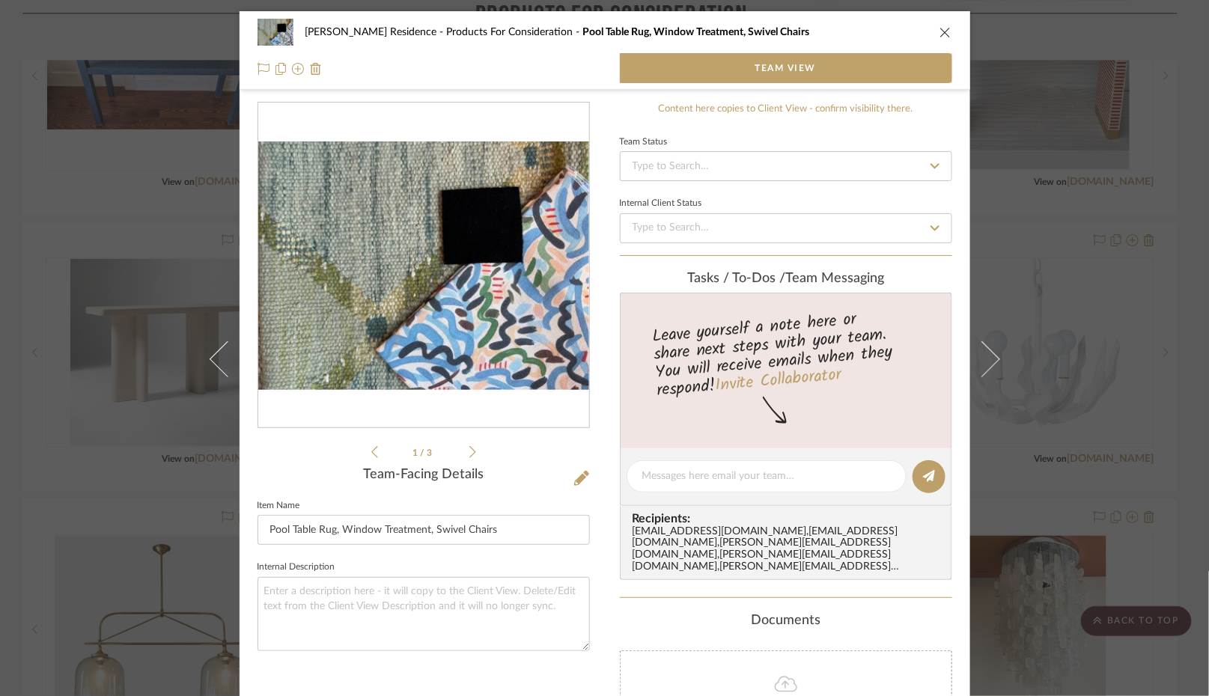
scroll to position [192, 0]
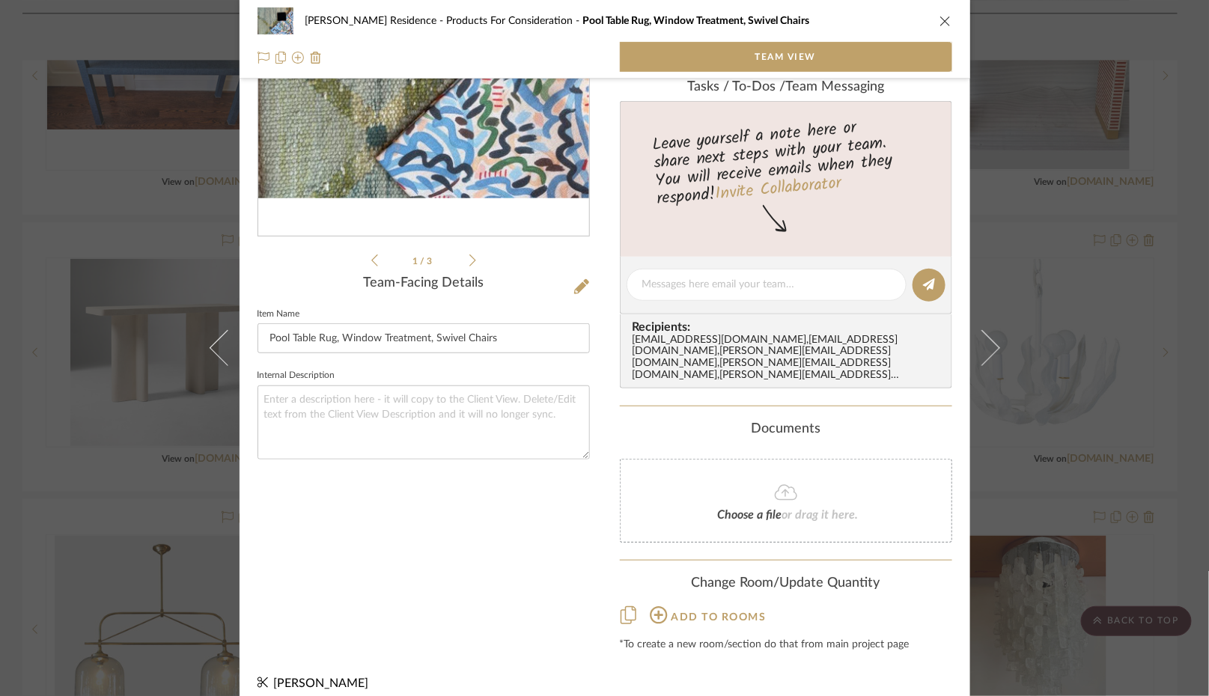
click at [939, 19] on icon "close" at bounding box center [945, 21] width 12 height 12
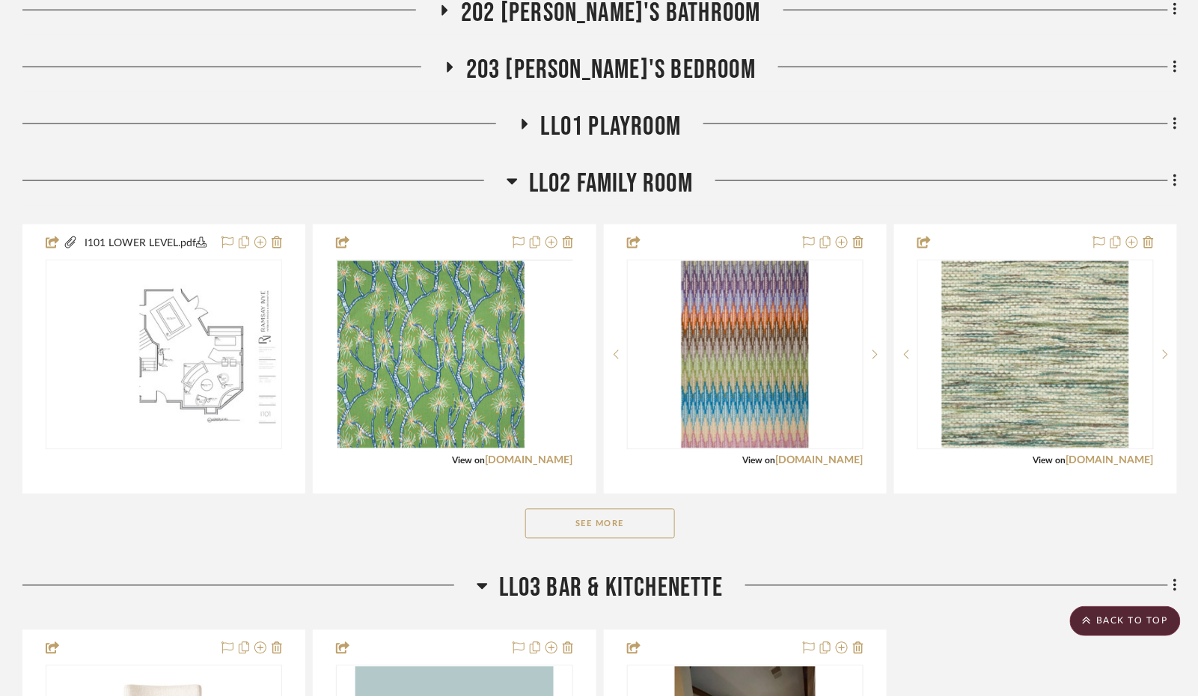
scroll to position [2399, 0]
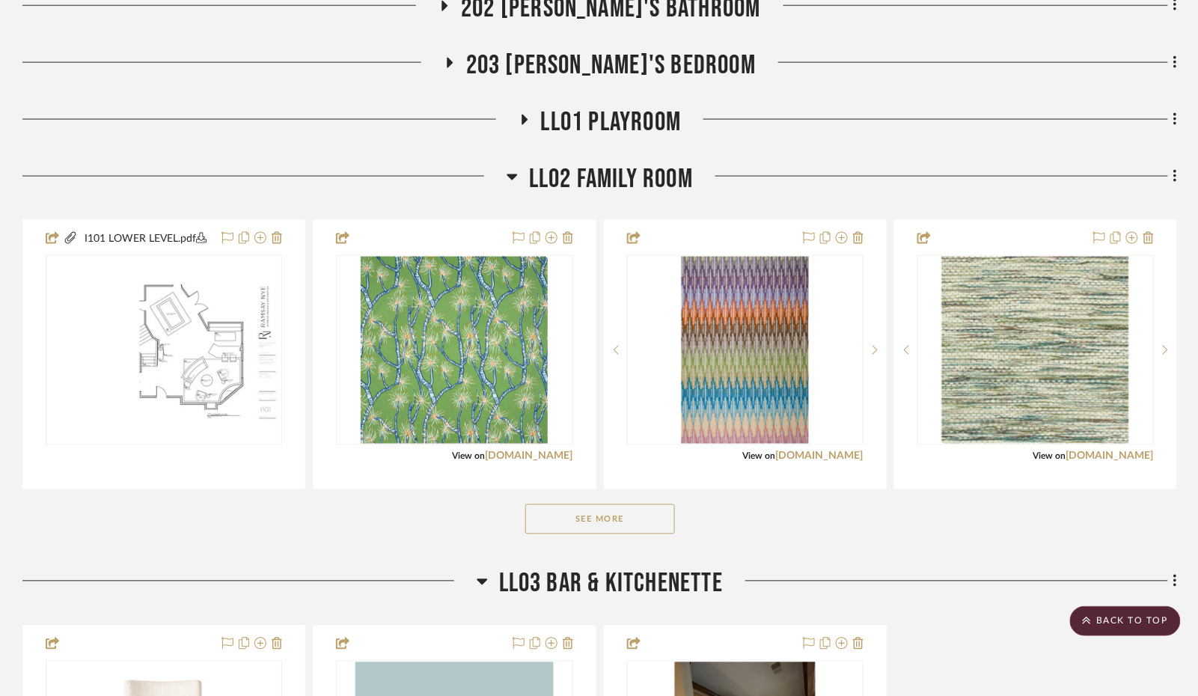
click at [567, 516] on button "See More" at bounding box center [600, 519] width 150 height 30
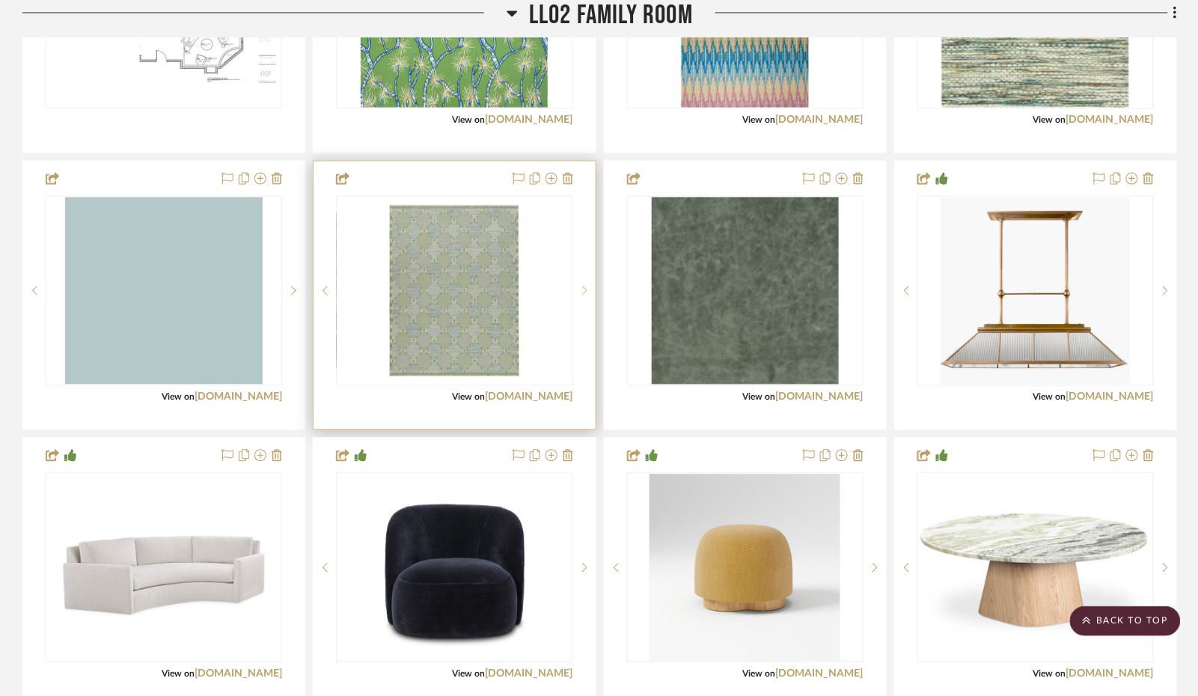
scroll to position [2737, 0]
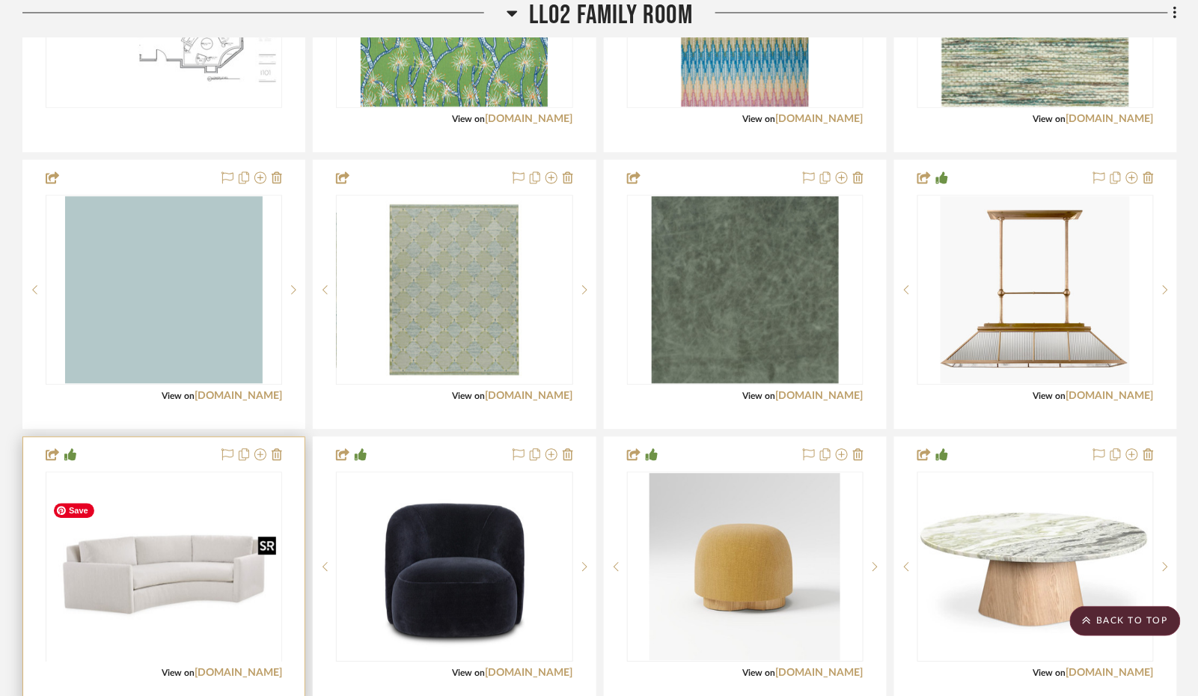
click at [222, 544] on div at bounding box center [164, 660] width 236 height 379
click at [192, 551] on img "0" at bounding box center [164, 567] width 234 height 132
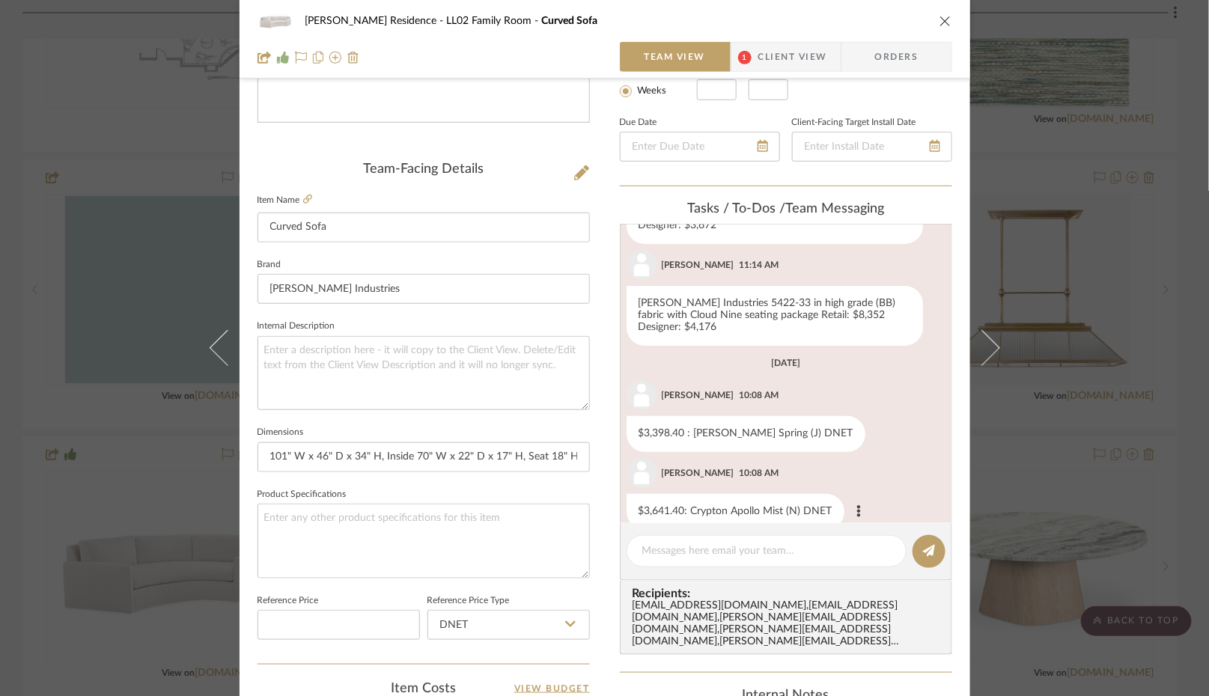
scroll to position [310, 0]
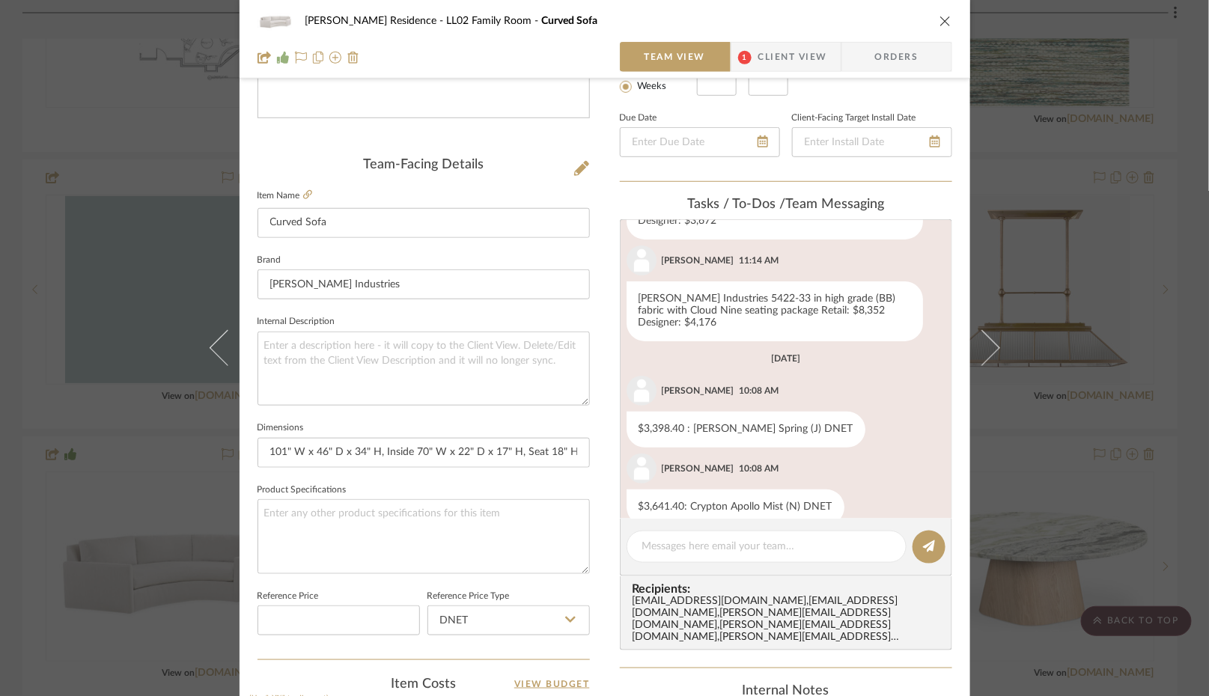
click at [941, 14] on button "close" at bounding box center [945, 20] width 13 height 13
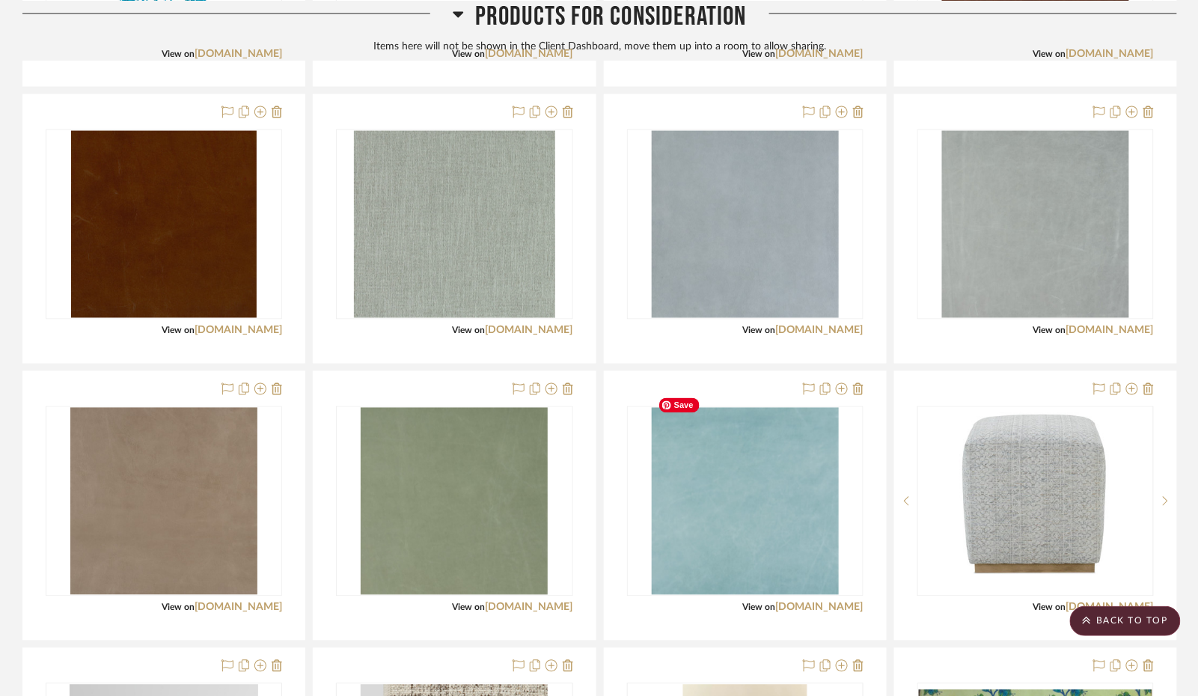
scroll to position [7854, 0]
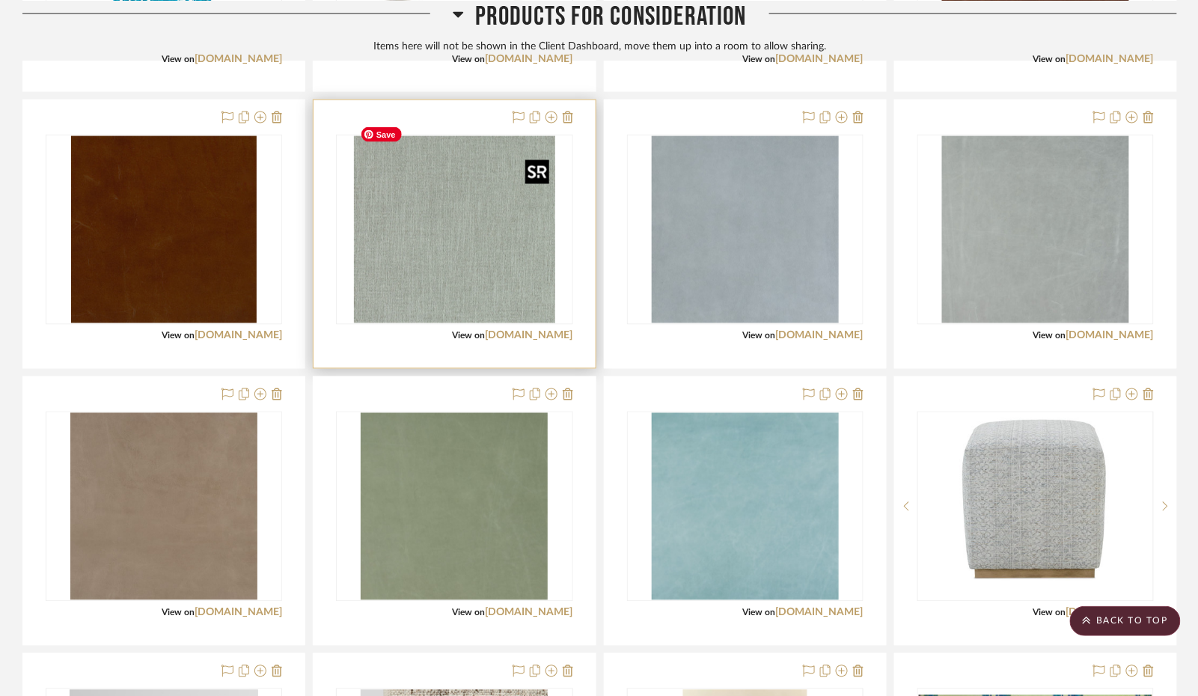
click at [490, 260] on img "0" at bounding box center [454, 229] width 201 height 187
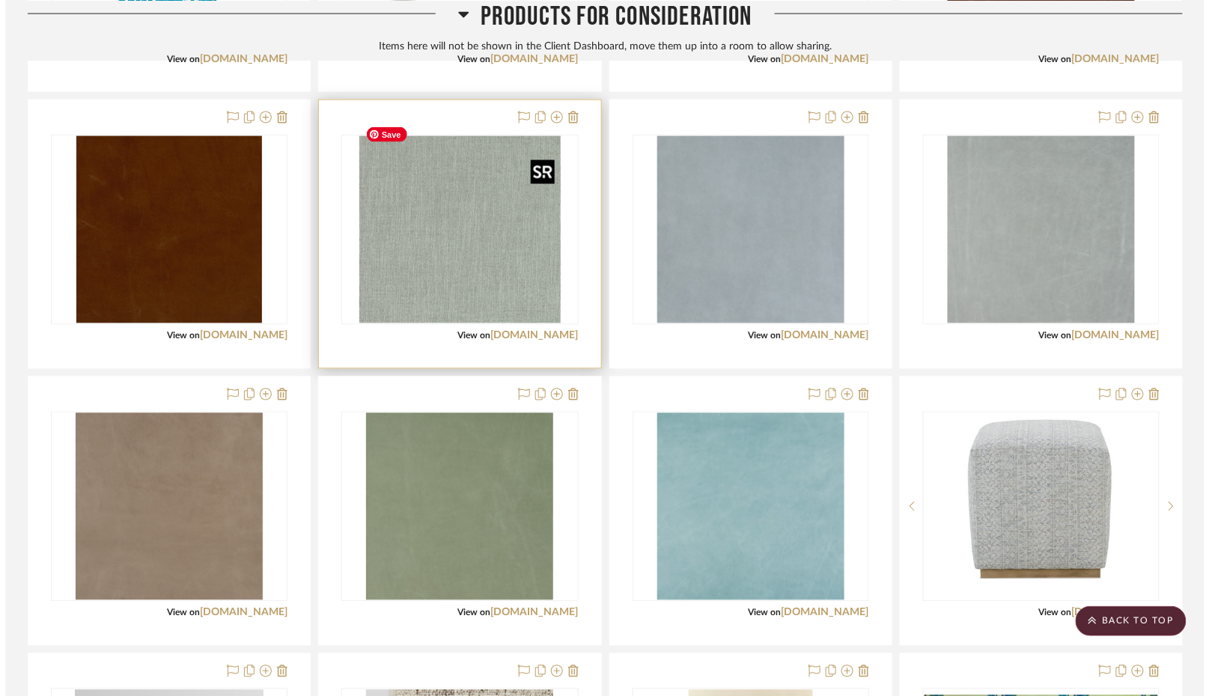
scroll to position [0, 0]
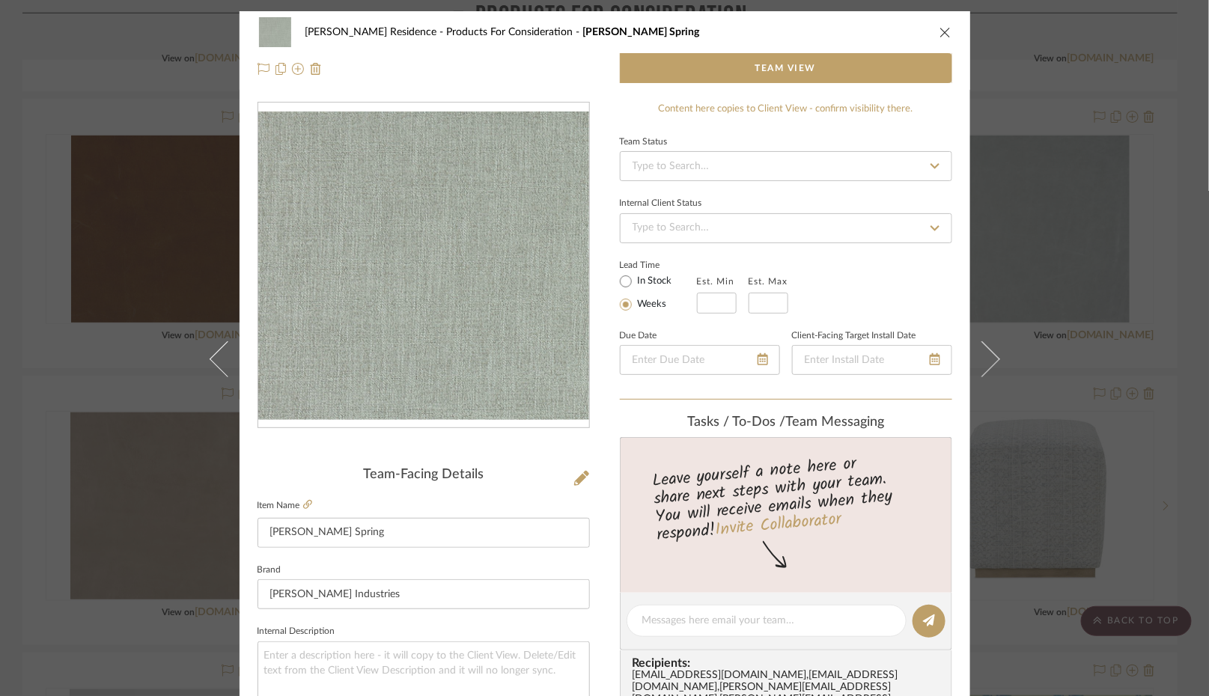
click at [943, 31] on icon "close" at bounding box center [945, 32] width 12 height 12
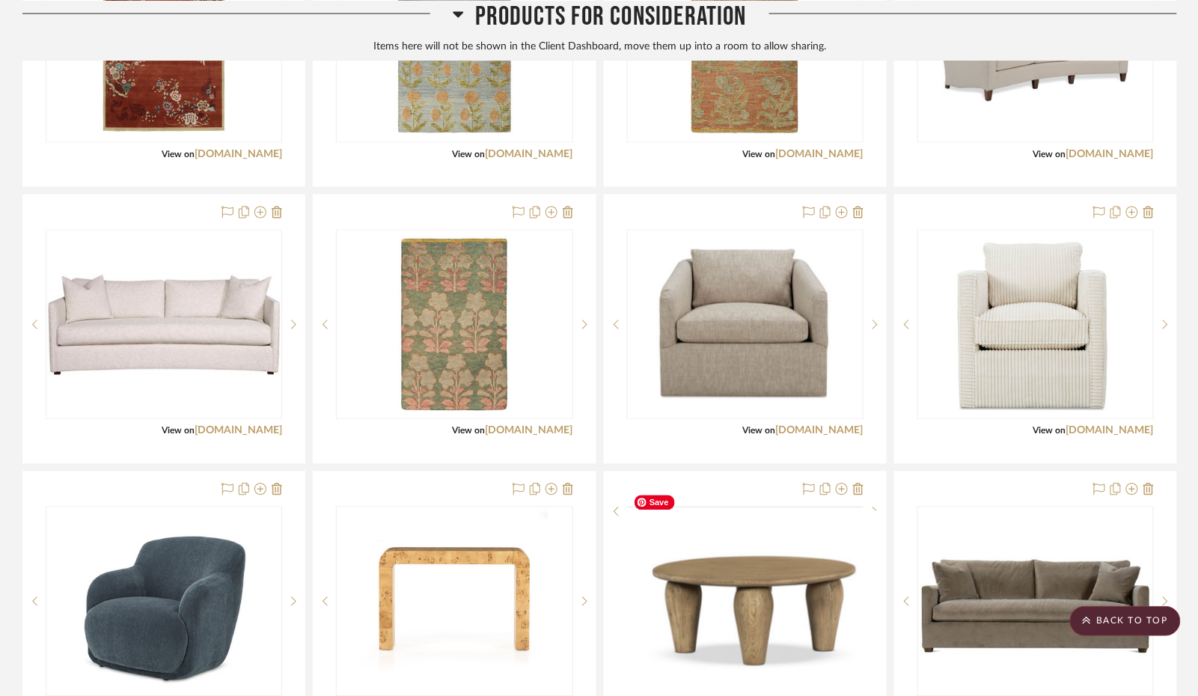
scroll to position [13322, 0]
